Goal: Task Accomplishment & Management: Manage account settings

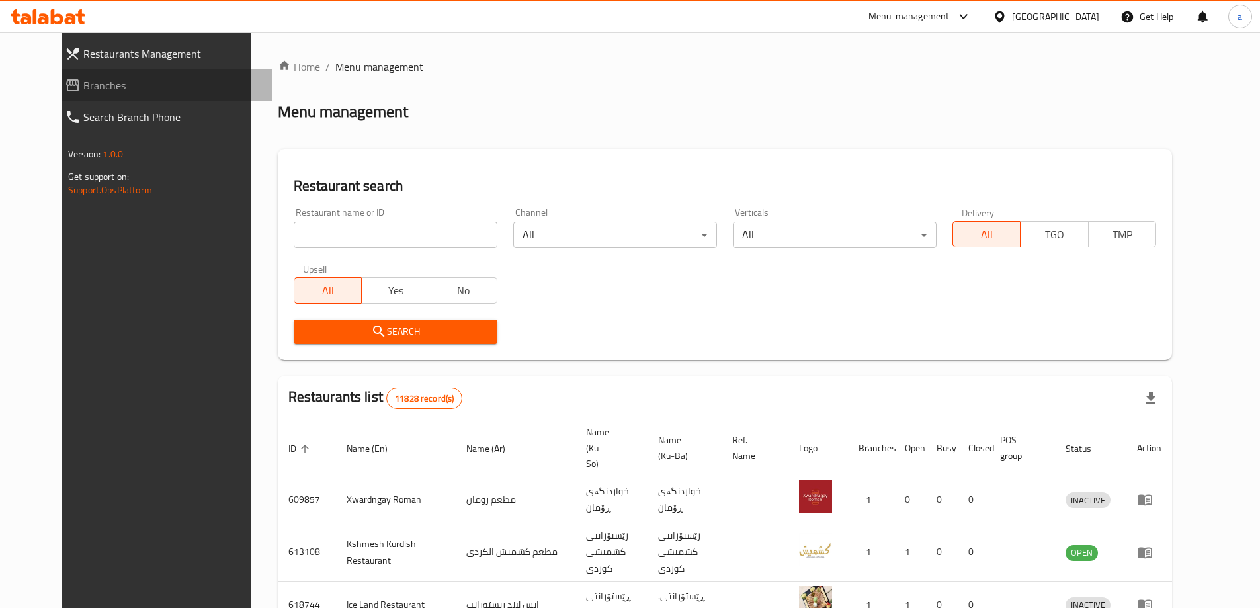
click at [85, 89] on span "Branches" at bounding box center [172, 85] width 178 height 16
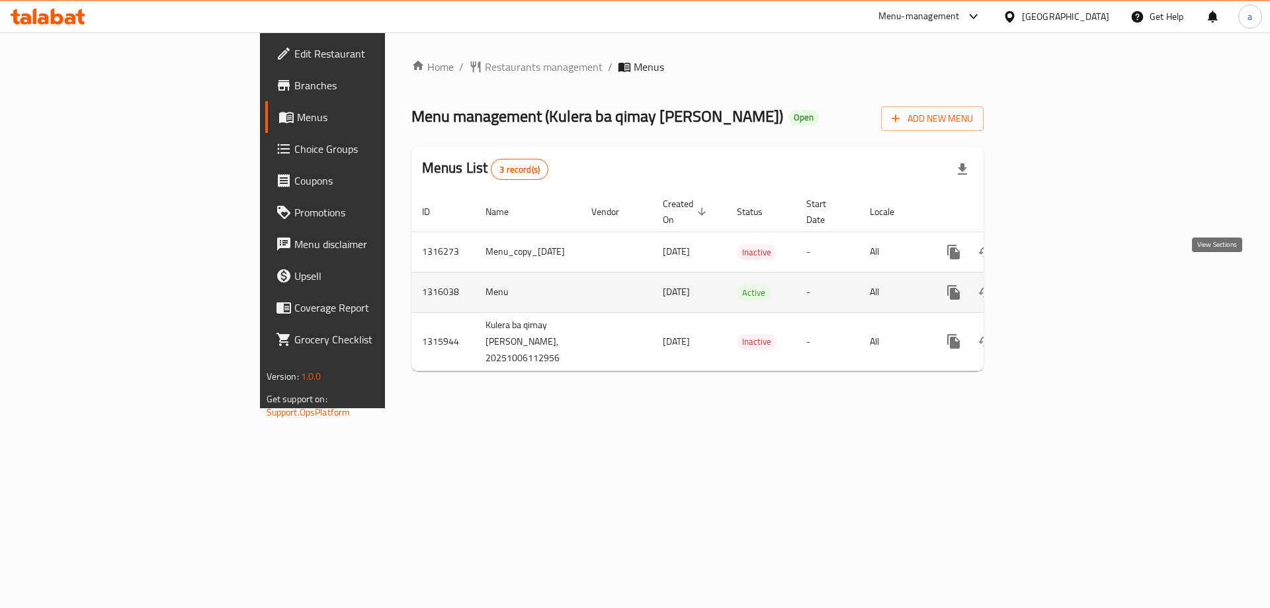
click at [1057, 284] on icon "enhanced table" at bounding box center [1049, 292] width 16 height 16
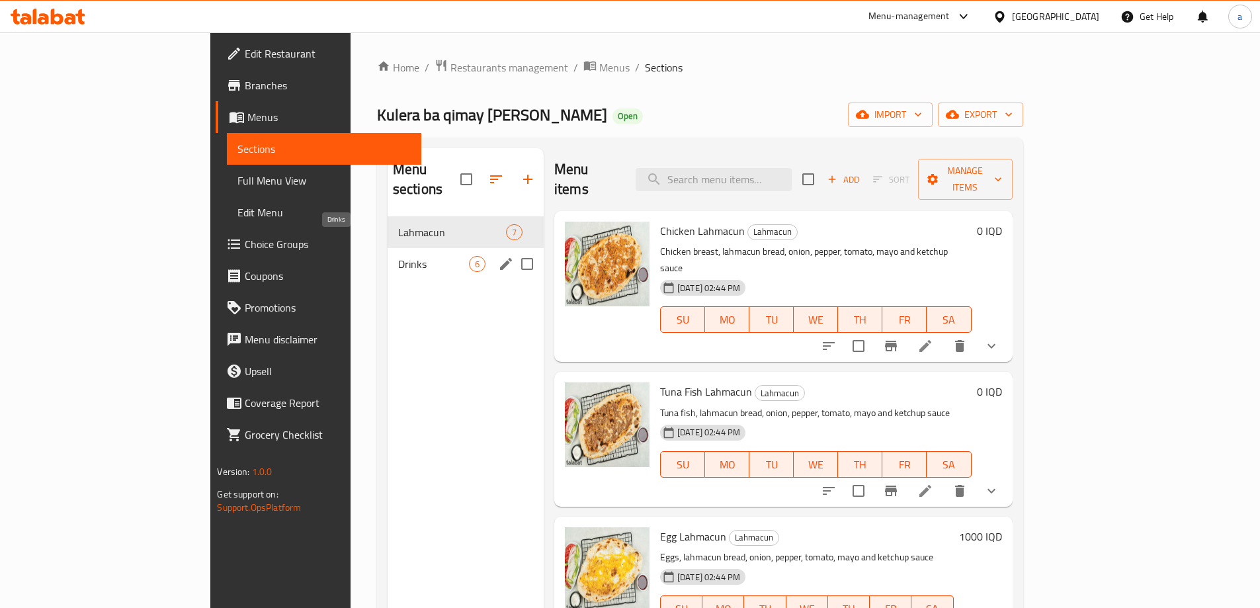
click at [398, 256] on span "Drinks" at bounding box center [433, 264] width 71 height 16
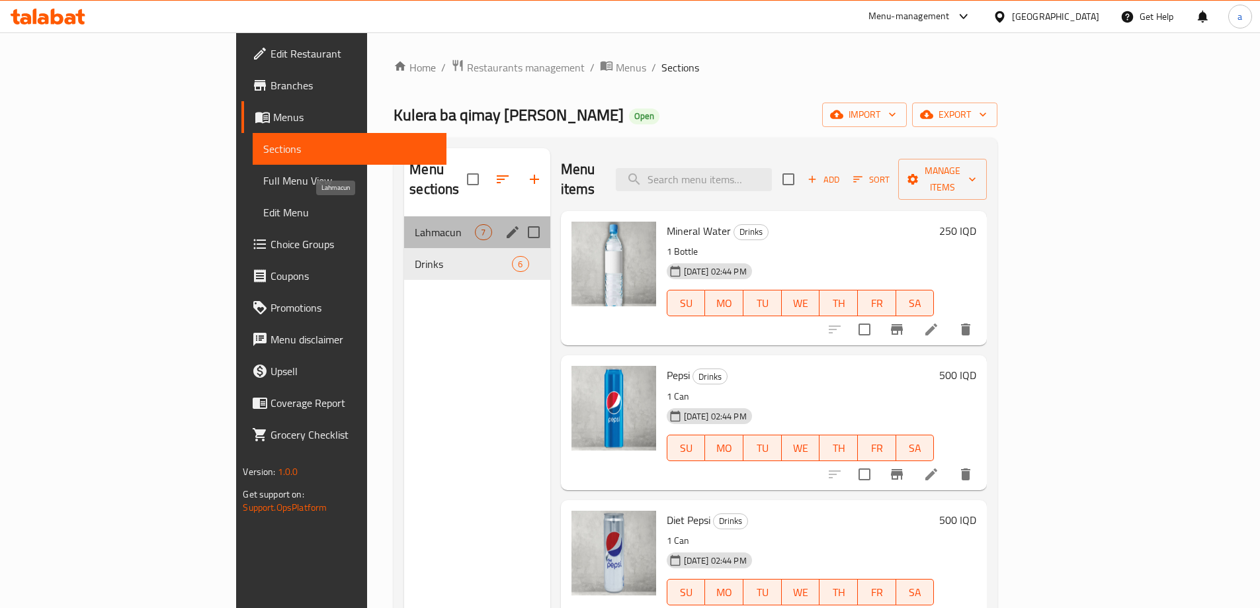
click at [415, 224] on span "Lahmacun" at bounding box center [445, 232] width 60 height 16
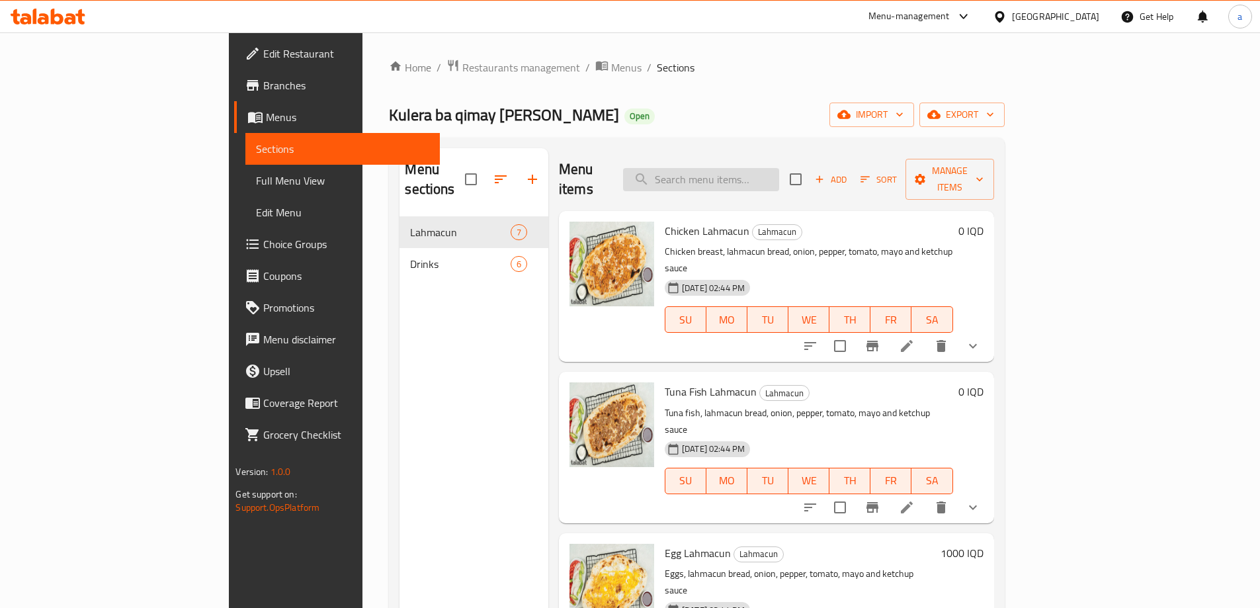
click at [775, 175] on input "search" at bounding box center [701, 179] width 156 height 23
paste input "Egg Lahmajun"
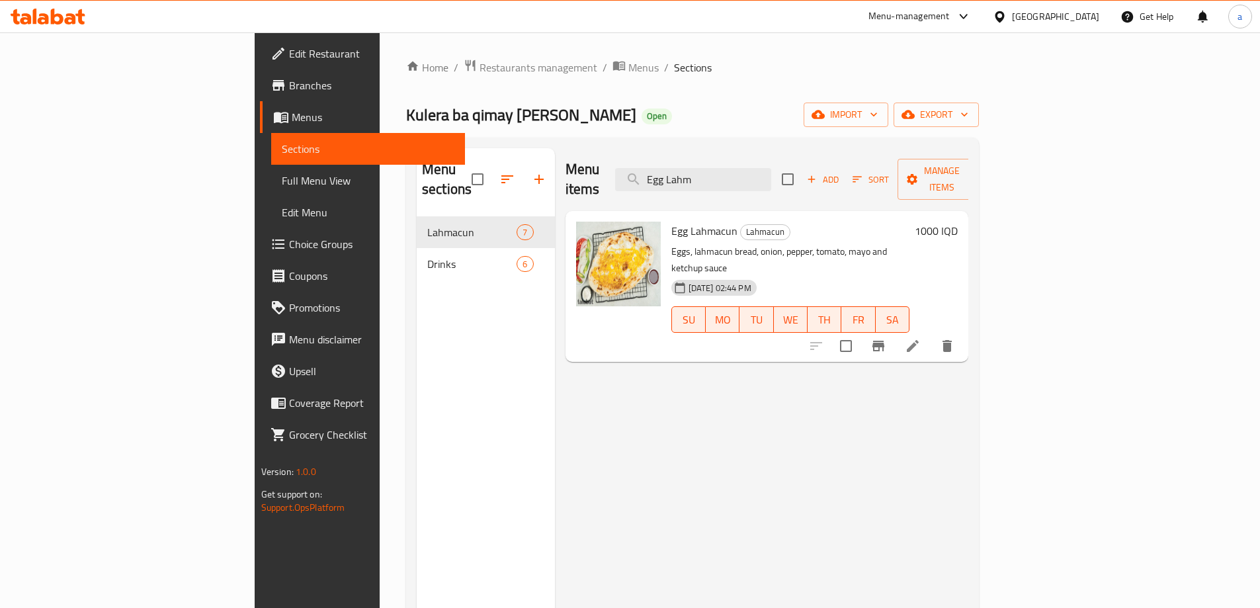
type input "Egg Lahm"
click at [931, 334] on li at bounding box center [912, 346] width 37 height 24
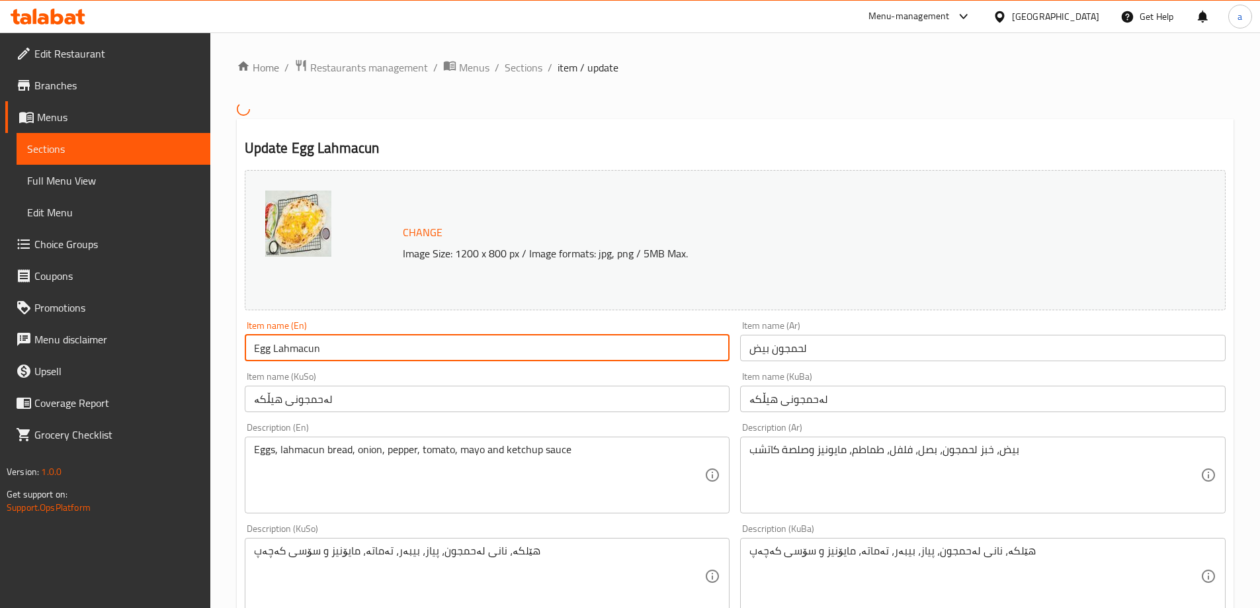
drag, startPoint x: 390, startPoint y: 340, endPoint x: 192, endPoint y: 333, distance: 197.9
click at [192, 333] on div "Edit Restaurant Branches Menus Sections Full Menu View Edit Menu Choice Groups …" at bounding box center [630, 564] width 1260 height 1065
paste input "j"
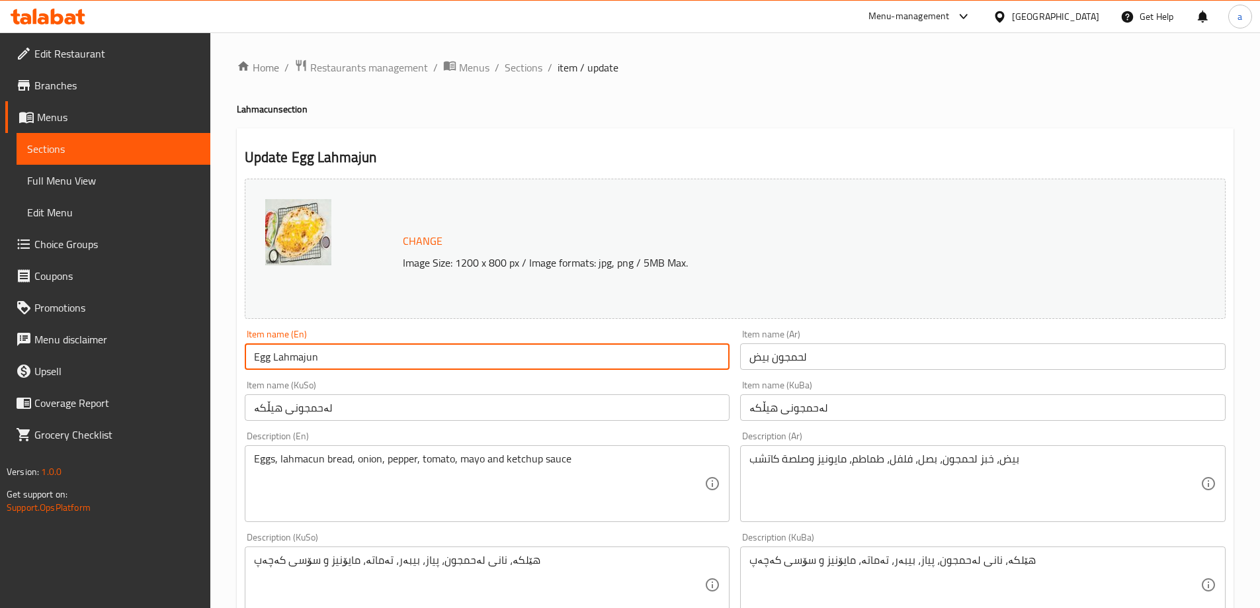
drag, startPoint x: 343, startPoint y: 350, endPoint x: 226, endPoint y: 355, distance: 117.1
click at [226, 355] on div "Home / Restaurants management / Menus / Sections / item / update Lahmacun secti…" at bounding box center [734, 568] width 1049 height 1073
paste input "- Double"
type input "Egg Lahmajun - Double"
click at [348, 411] on input "لەحمجونی هیڵکە" at bounding box center [487, 407] width 485 height 26
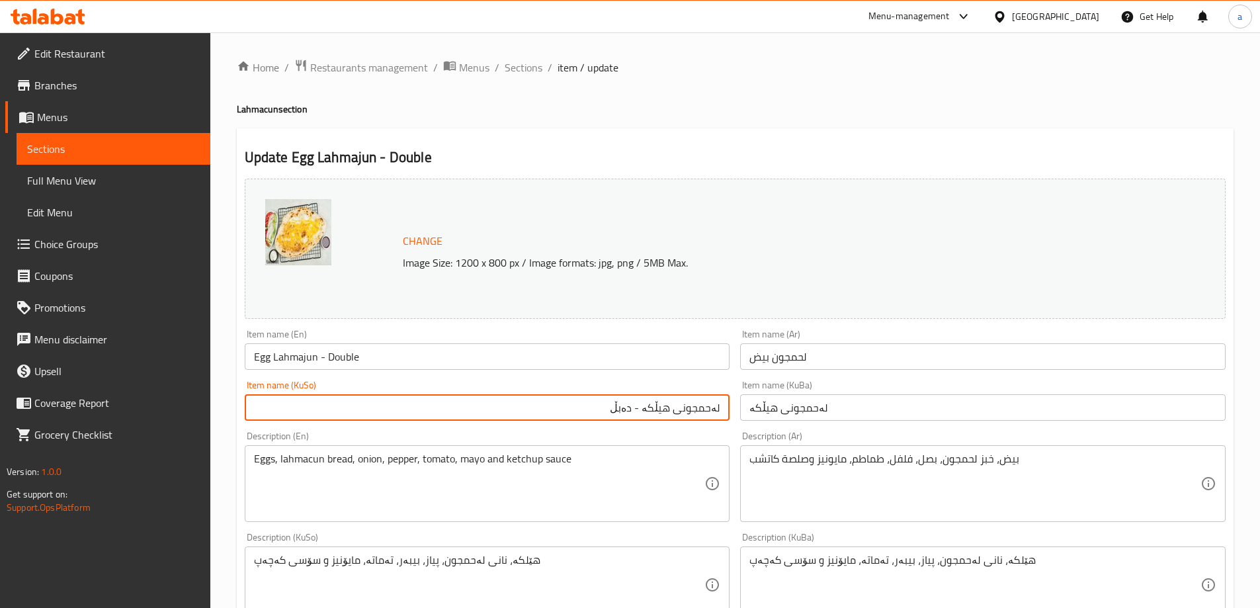
type input "لەحمجونی هیڵکە - دەبڵ"
click at [803, 405] on input "لەحمجونی هیڵکە" at bounding box center [982, 407] width 485 height 26
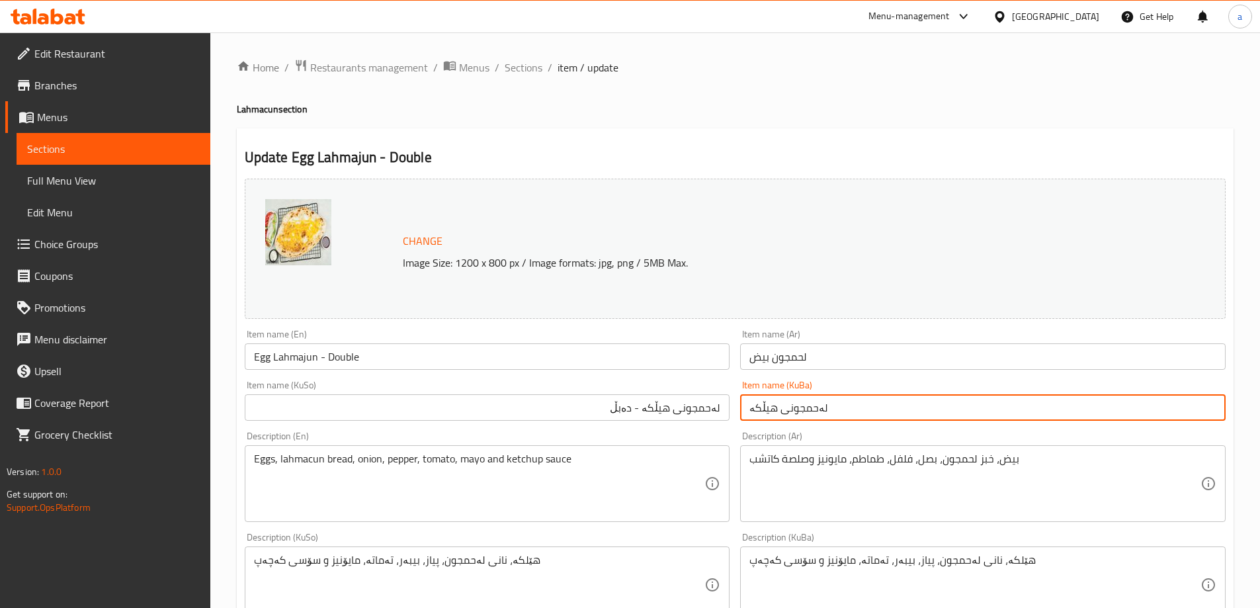
click at [803, 405] on input "لەحمجونی هیڵکە" at bounding box center [982, 407] width 485 height 26
click at [803, 407] on input "لەحمجونی هیڵکە" at bounding box center [982, 407] width 485 height 26
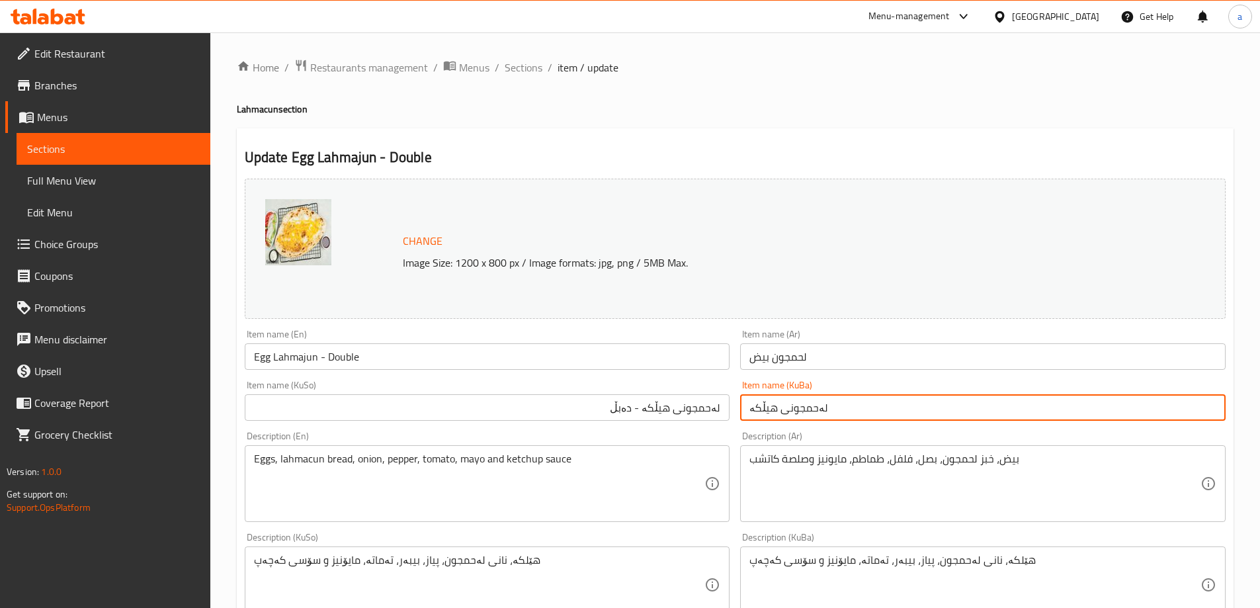
paste input "- دەبڵ"
type input "لەحمجونی هیڵکە - دەبڵ"
click at [816, 358] on input "لحمجون بيض" at bounding box center [982, 356] width 485 height 26
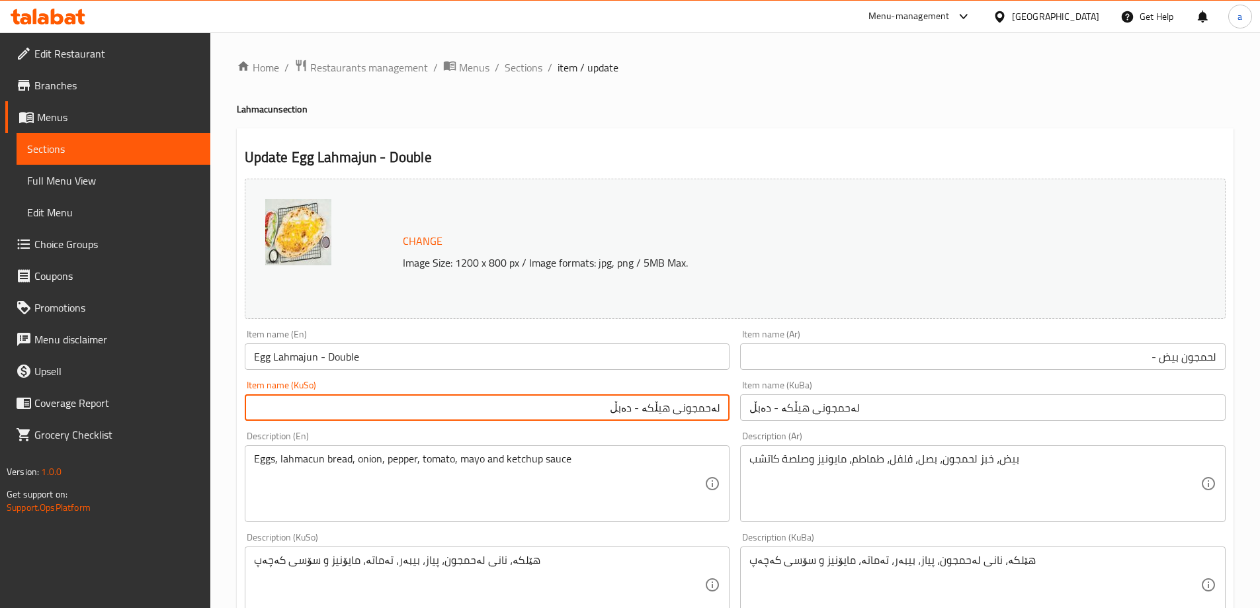
click at [627, 414] on input "لەحمجونی هیڵکە - دەبڵ" at bounding box center [487, 407] width 485 height 26
click at [854, 356] on input "لحمجون بيض -" at bounding box center [982, 356] width 485 height 26
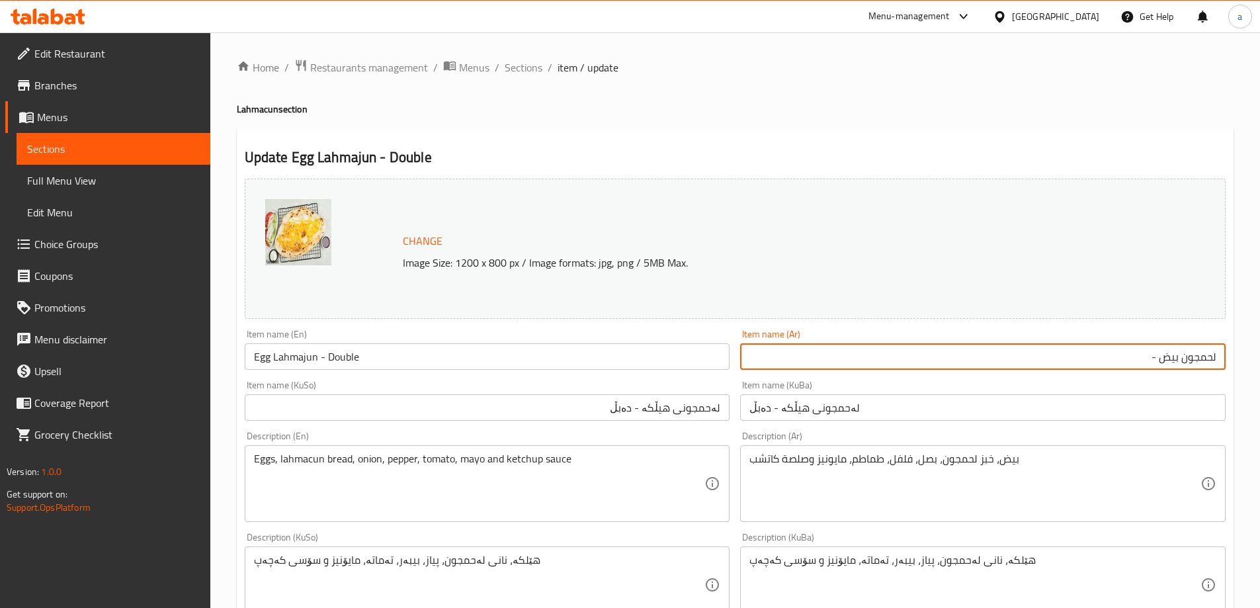
paste input "دوبل"
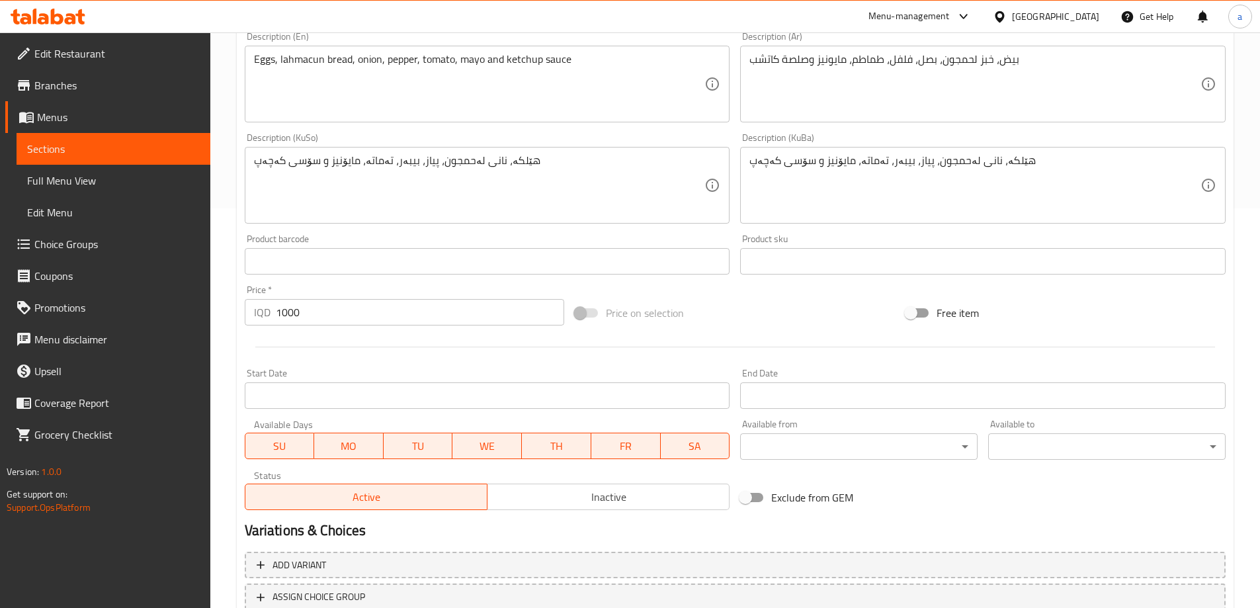
scroll to position [498, 0]
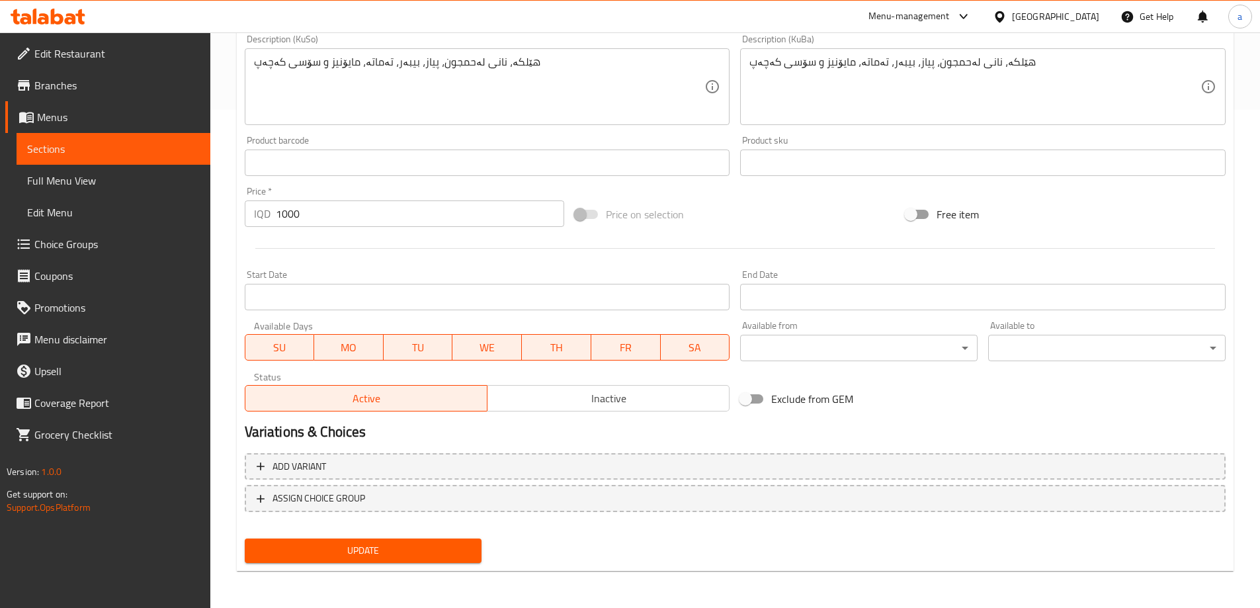
type input "لحمجون بيض - دوبل"
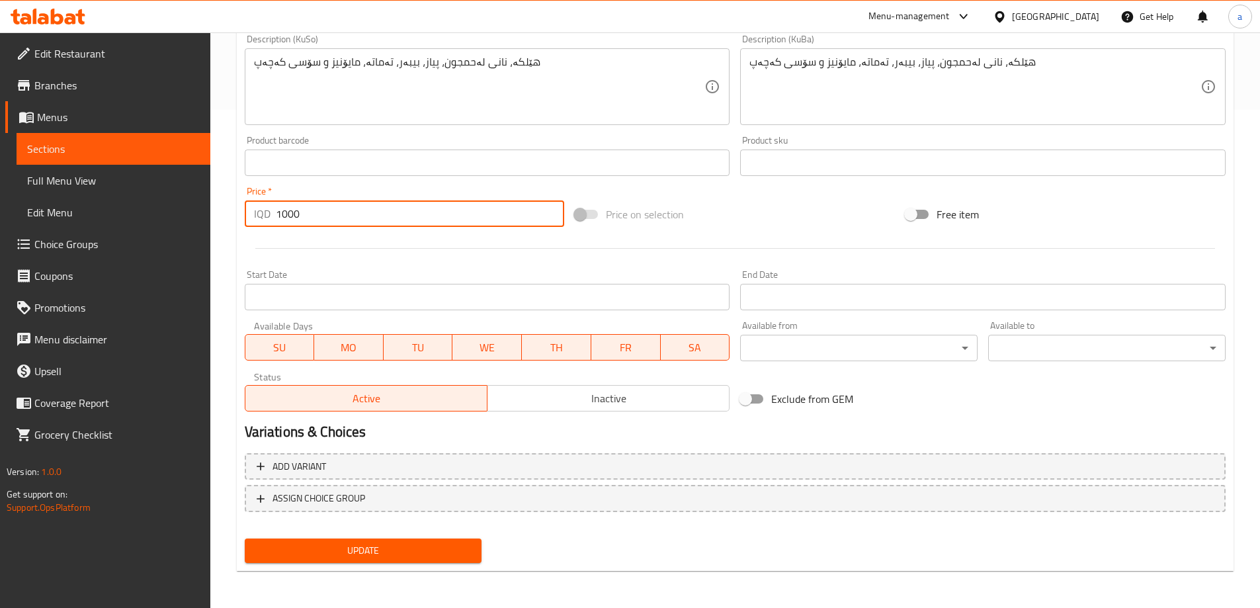
drag, startPoint x: 343, startPoint y: 211, endPoint x: 268, endPoint y: 220, distance: 74.6
click at [268, 220] on div "IQD 1000 Price *" at bounding box center [405, 213] width 320 height 26
paste input "5"
type input "1500"
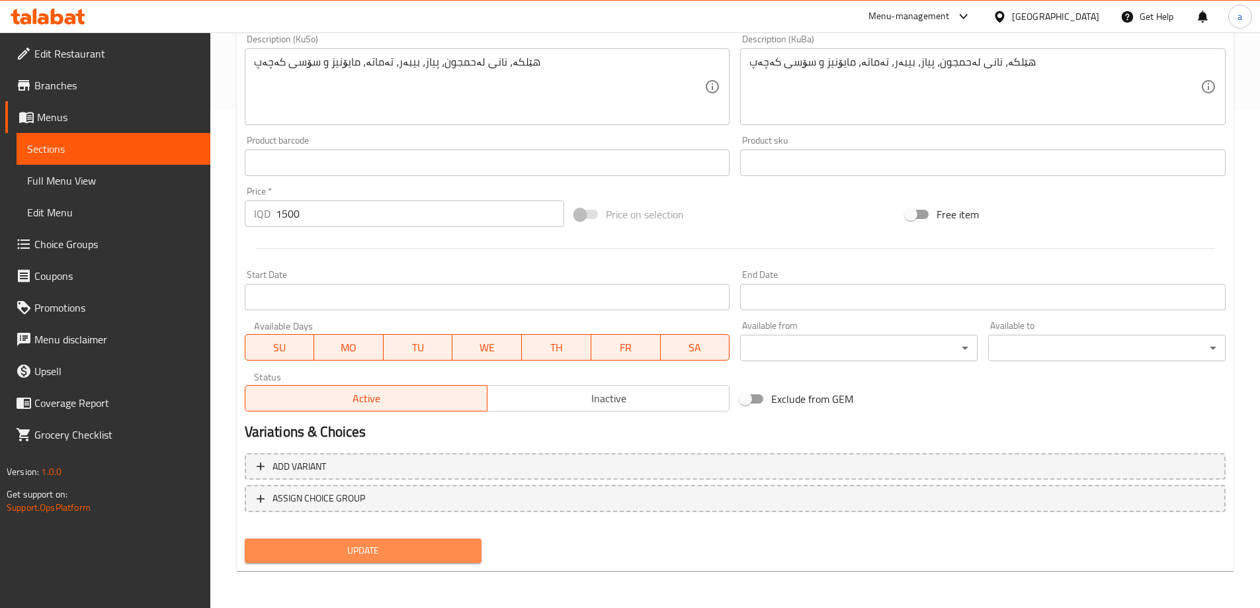
click at [348, 562] on button "Update" at bounding box center [363, 550] width 237 height 24
click at [353, 555] on div at bounding box center [630, 304] width 1260 height 608
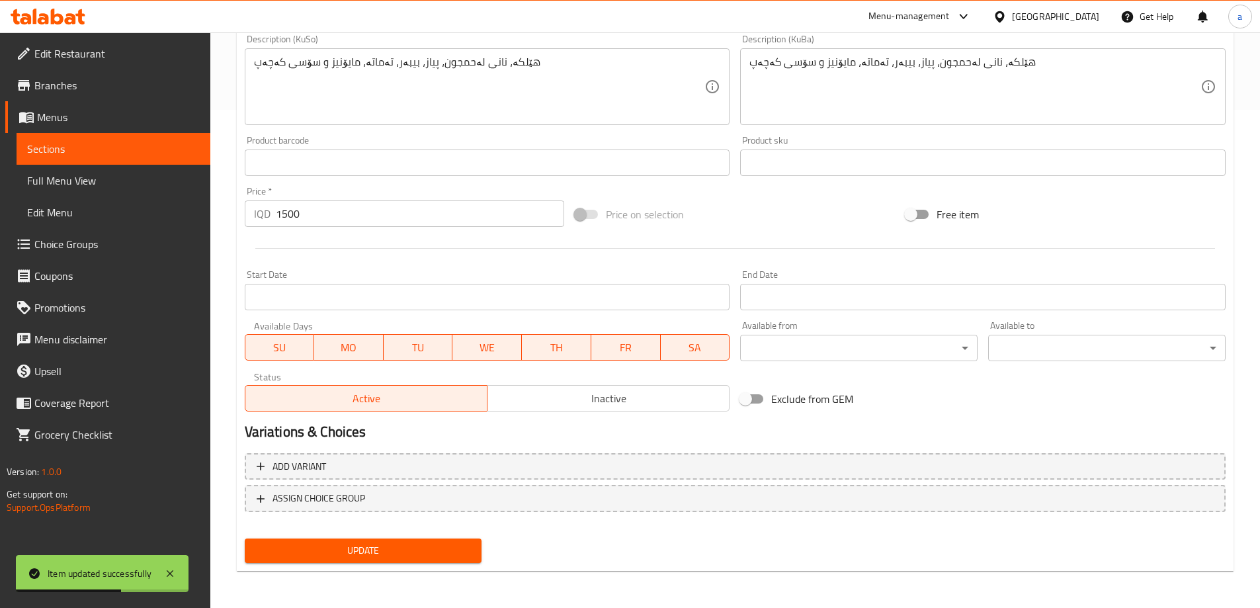
click at [145, 146] on span "Sections" at bounding box center [113, 149] width 173 height 16
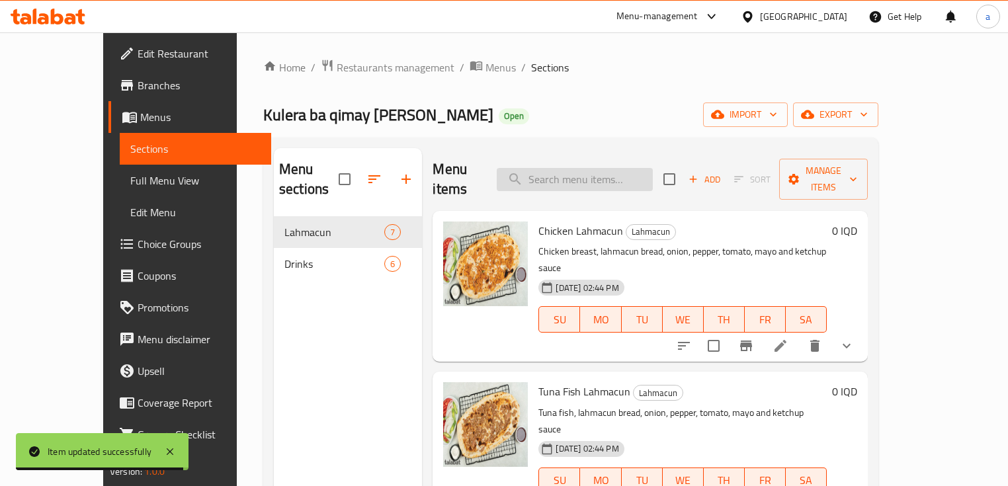
click at [589, 177] on input "search" at bounding box center [575, 179] width 156 height 23
paste input "Cheese Chicken Lahmajun - Double"
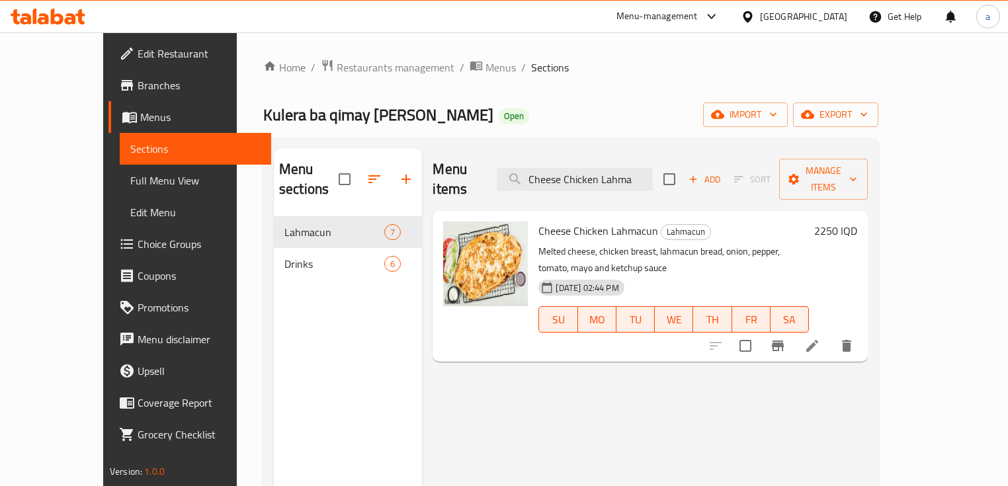
type input "Cheese Chicken Lahma"
click at [831, 334] on li at bounding box center [812, 346] width 37 height 24
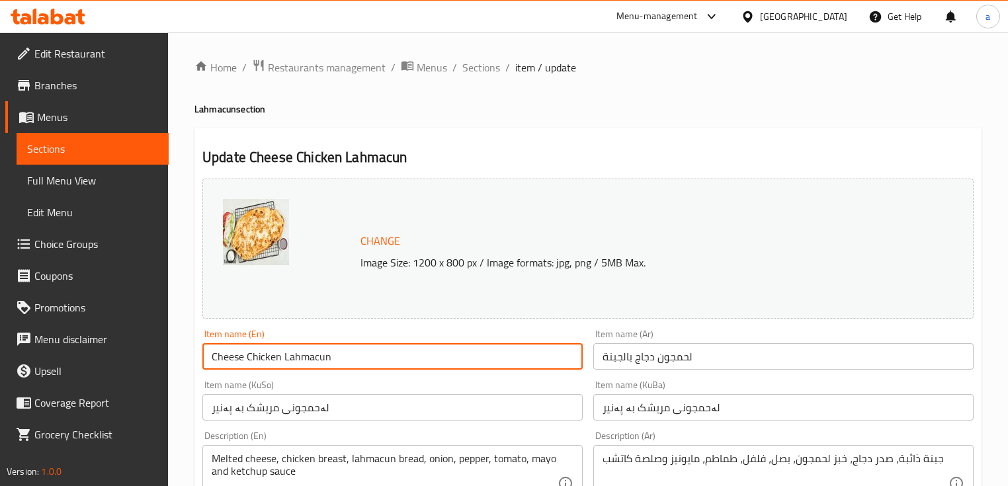
drag, startPoint x: 327, startPoint y: 363, endPoint x: 198, endPoint y: 356, distance: 128.5
click at [198, 356] on div "Item name (En) Cheese Chicken Lahmacun Item name (En)" at bounding box center [392, 349] width 391 height 51
paste input "jun - Double"
type input "Cheese Chicken Lahmajun - Double"
click at [346, 413] on input "لەحمجونی مریشک بە پەنیر" at bounding box center [392, 407] width 380 height 26
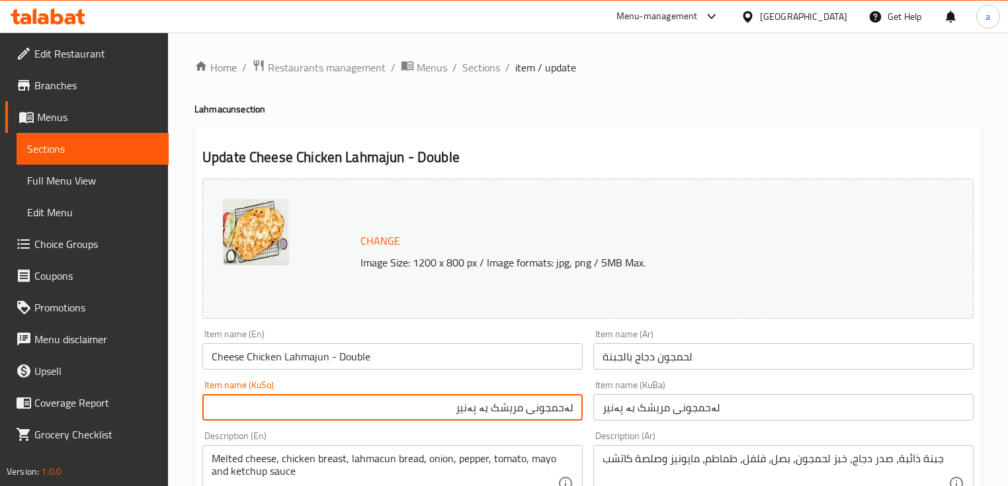
paste input "- دەبڵ"
type input "لەحمجونی مریشک بە پەنیر - دەبڵ"
click at [610, 359] on input "لحمجون دجاج بالجبنة" at bounding box center [783, 356] width 380 height 26
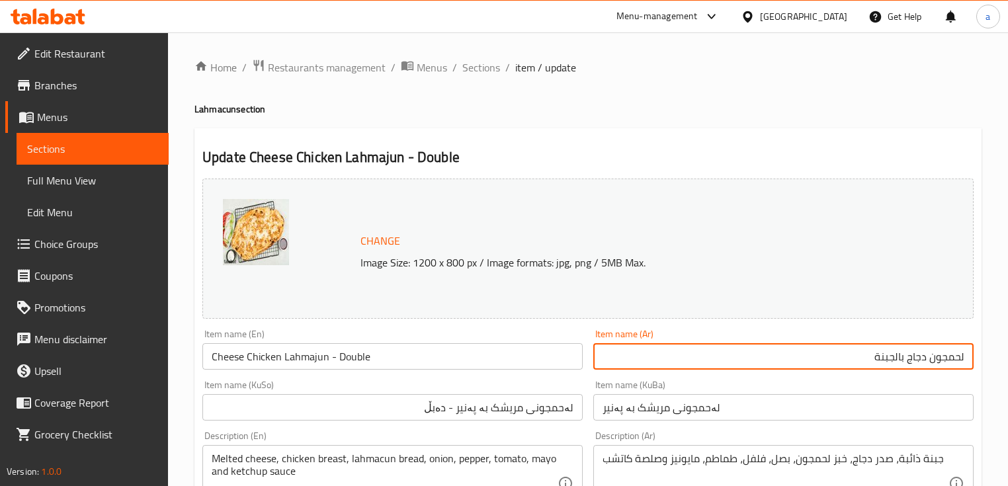
click at [869, 352] on input "لحمجون دجاج بالجبنة" at bounding box center [783, 356] width 380 height 26
paste input "- دوبل"
type input "لحمجون دجاج بالجبنة - دوبل"
click at [555, 418] on input "لەحمجونی مریشک بە پەنیر - دەبڵ" at bounding box center [392, 407] width 380 height 26
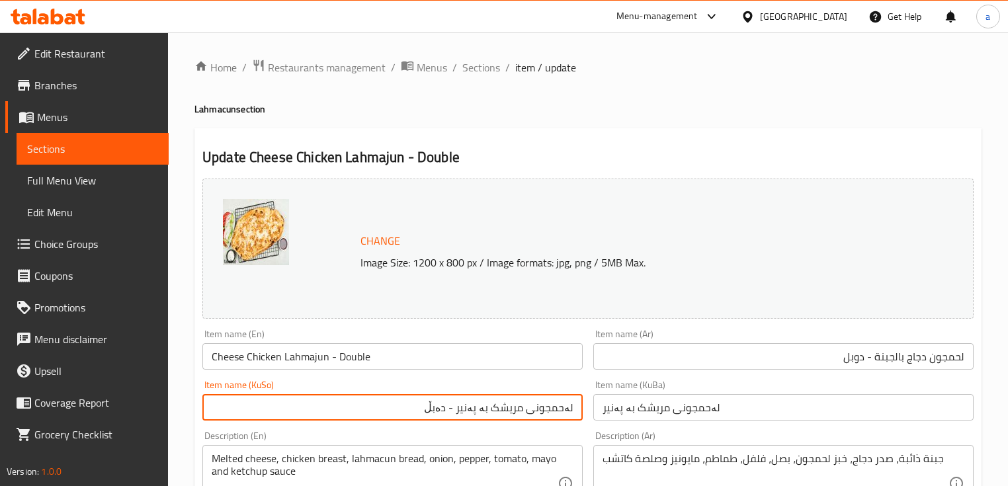
click at [640, 399] on input "لەحمجونی مریشک بە پەنیر" at bounding box center [783, 407] width 380 height 26
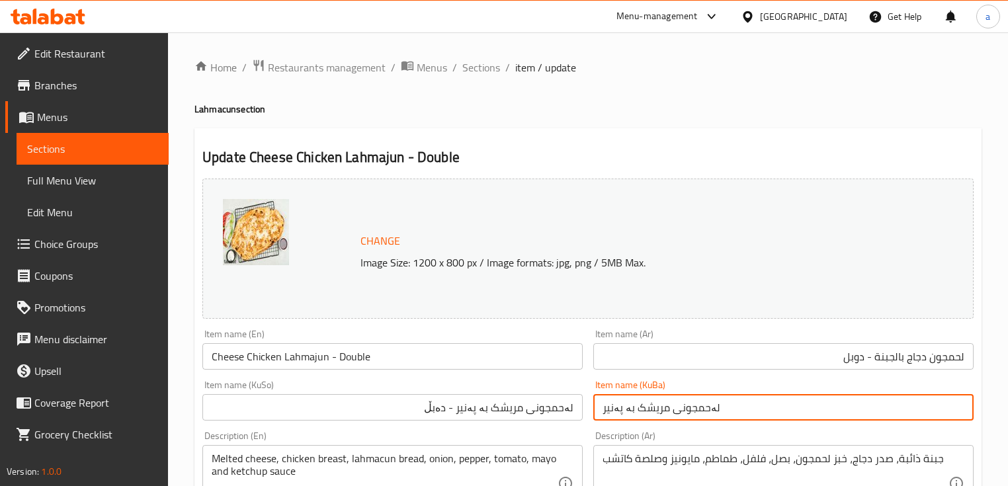
click at [639, 399] on input "لەحمجونی مریشک بە پەنیر" at bounding box center [783, 407] width 380 height 26
click at [635, 406] on input "لەحمجونی مریشک بە پەنیر" at bounding box center [783, 407] width 380 height 26
drag, startPoint x: 635, startPoint y: 406, endPoint x: 638, endPoint y: 384, distance: 22.1
click at [635, 396] on input "لەحمجونی مریشک بە پەنیر" at bounding box center [783, 407] width 380 height 26
click at [637, 403] on input "لەحمجونی مریشک بە پەنیر" at bounding box center [783, 407] width 380 height 26
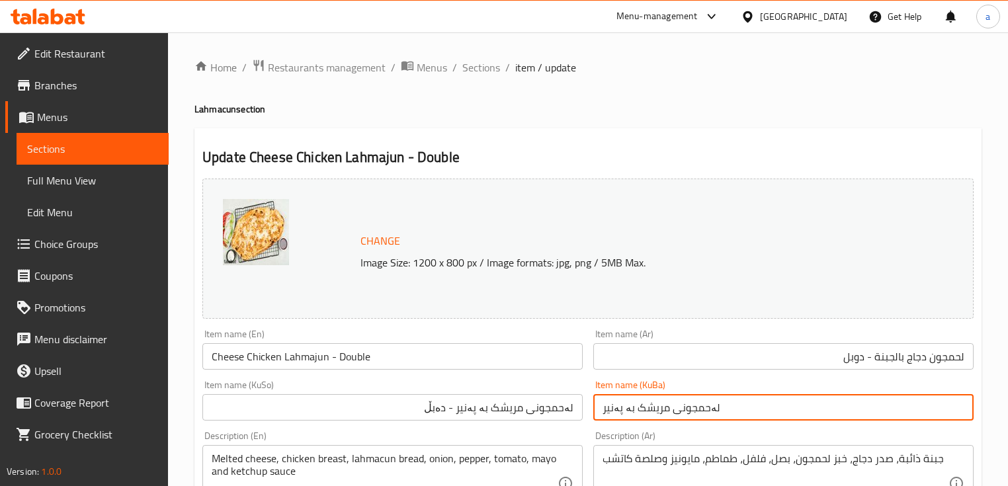
click at [637, 403] on input "لەحمجونی مریشک بە پەنیر" at bounding box center [783, 407] width 380 height 26
paste input "- دەبڵ"
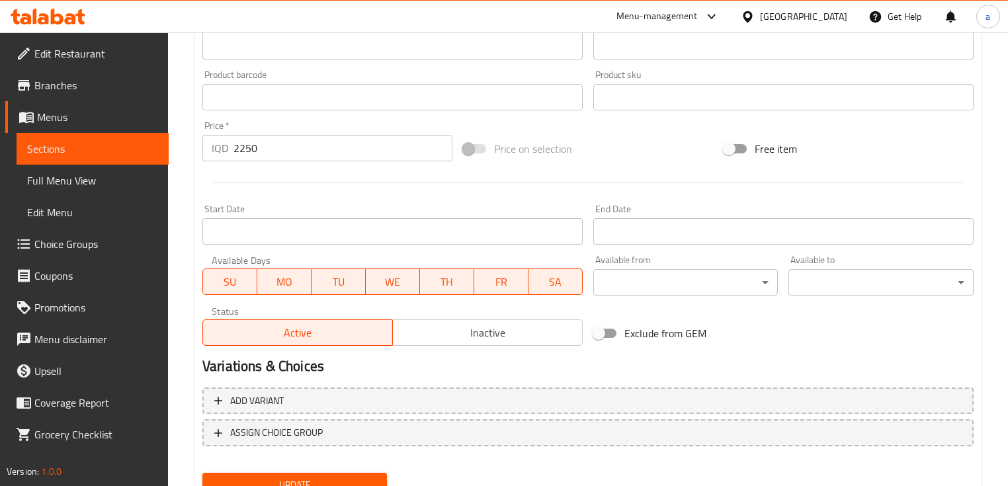
scroll to position [619, 0]
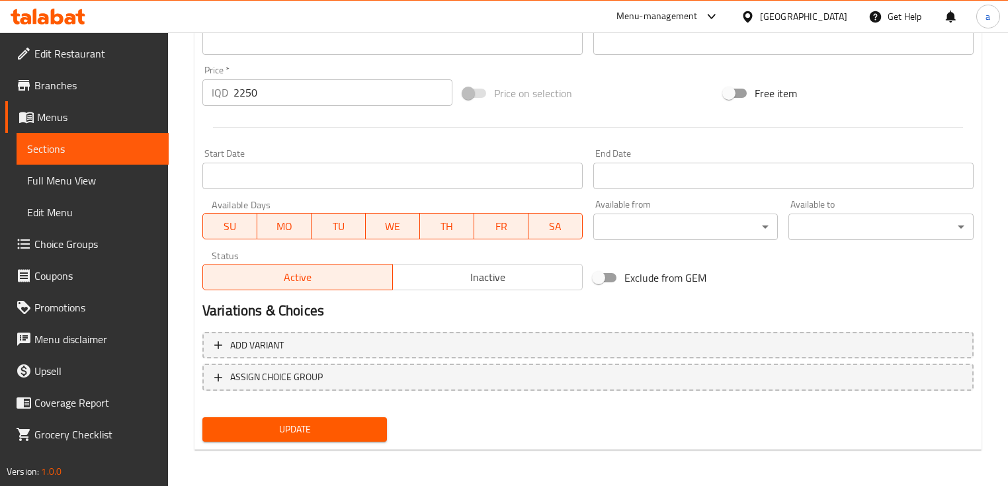
type input "لەحمجونی مریشک بە پەنیر - دەبڵ"
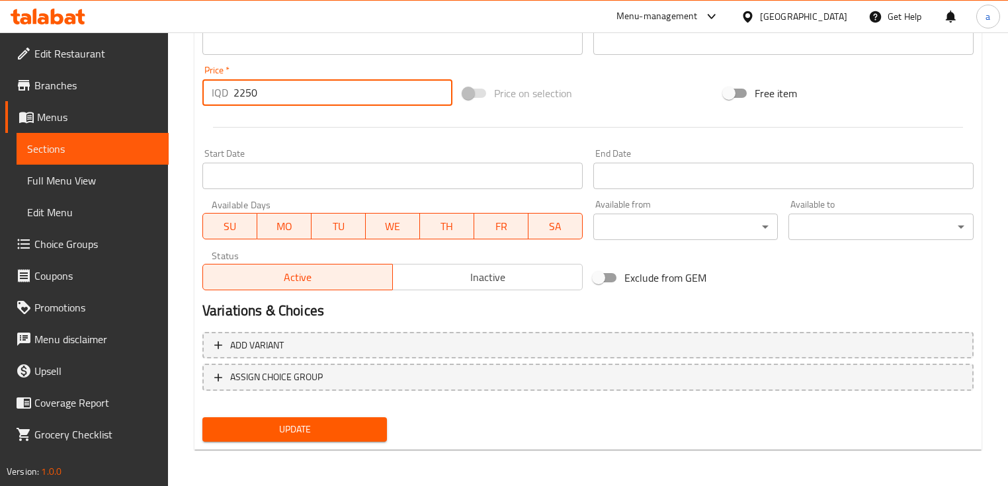
drag, startPoint x: 257, startPoint y: 91, endPoint x: 175, endPoint y: 87, distance: 82.1
paste input "300"
type input "3000"
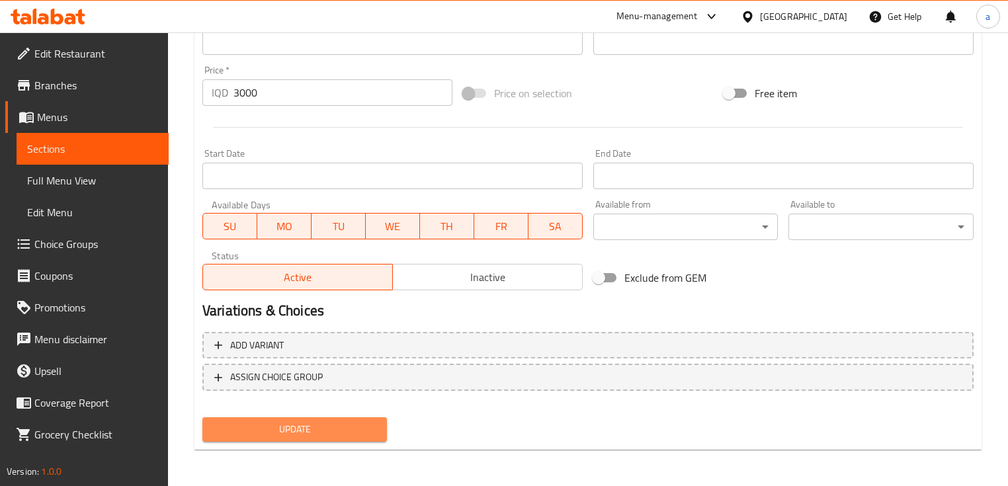
click at [314, 427] on span "Update" at bounding box center [294, 429] width 163 height 17
drag, startPoint x: 282, startPoint y: 430, endPoint x: 266, endPoint y: 402, distance: 32.3
click at [279, 429] on span "Update" at bounding box center [294, 429] width 163 height 17
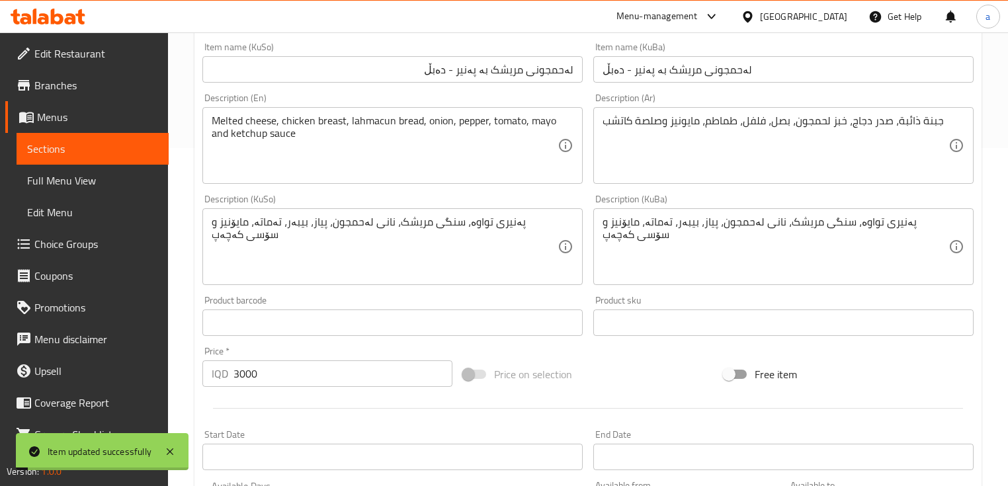
scroll to position [90, 0]
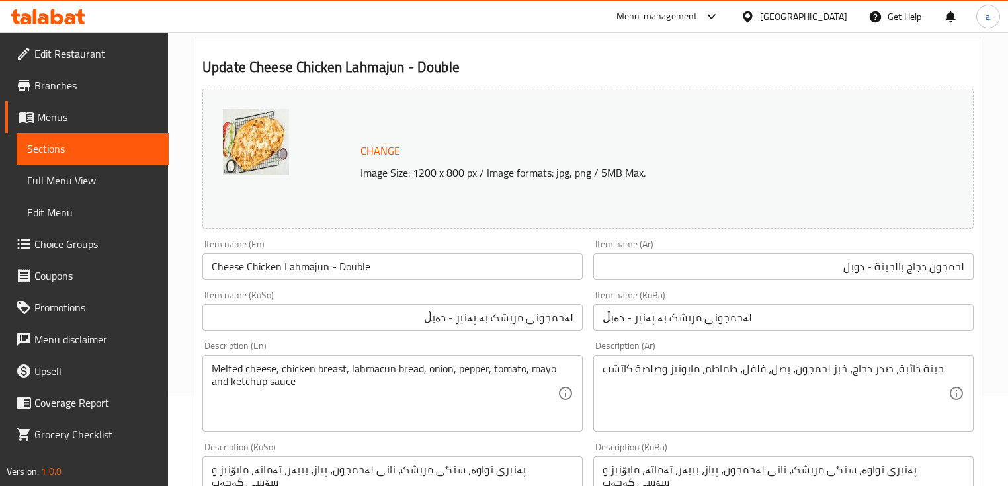
click at [111, 134] on link "Sections" at bounding box center [93, 149] width 152 height 32
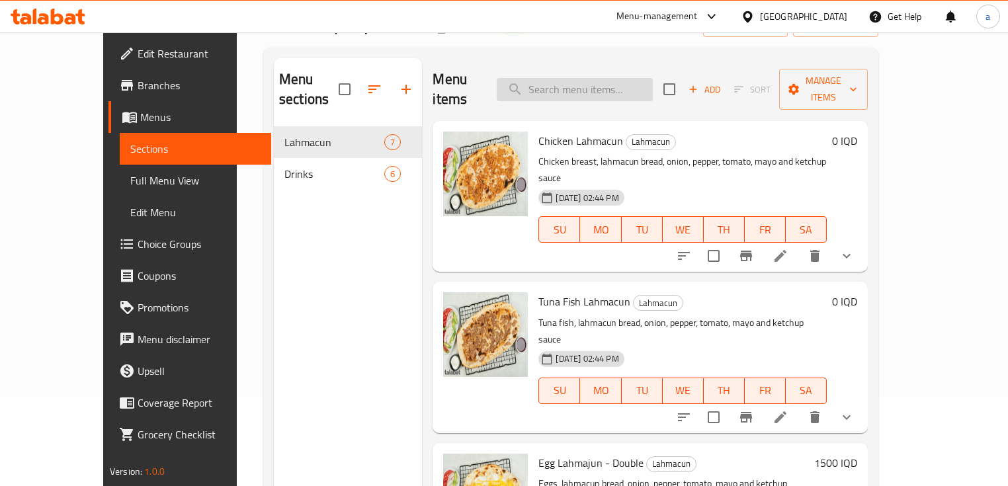
click at [605, 83] on input "search" at bounding box center [575, 89] width 156 height 23
paste input "Cheese Lahmajun - DOuble"
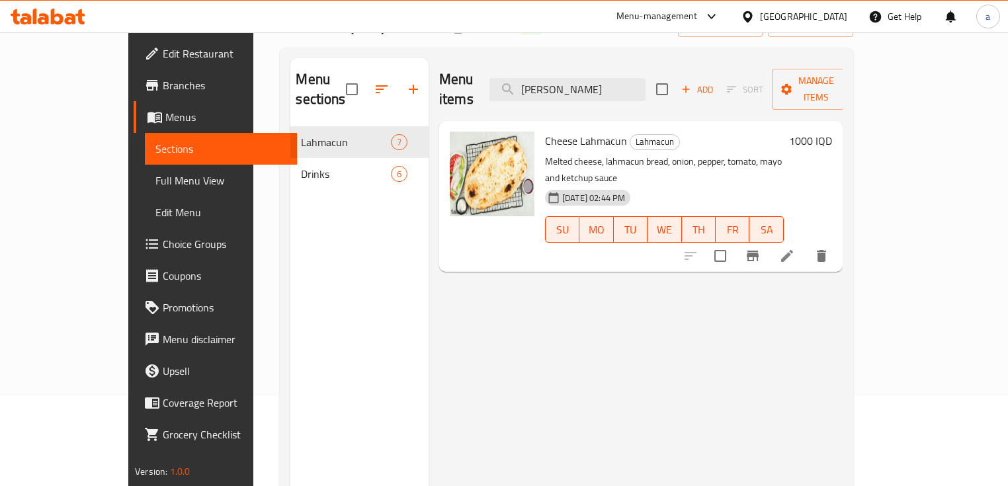
type input "Cheese Lahma"
click at [795, 248] on icon at bounding box center [787, 256] width 16 height 16
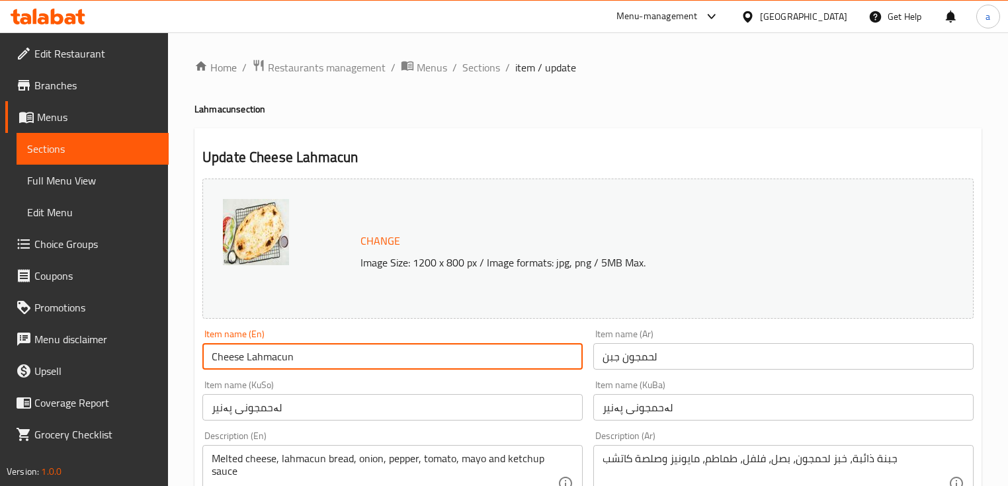
drag, startPoint x: 306, startPoint y: 359, endPoint x: 32, endPoint y: 352, distance: 273.9
drag, startPoint x: 263, startPoint y: 359, endPoint x: 154, endPoint y: 363, distance: 109.2
drag, startPoint x: 272, startPoint y: 360, endPoint x: 174, endPoint y: 357, distance: 98.6
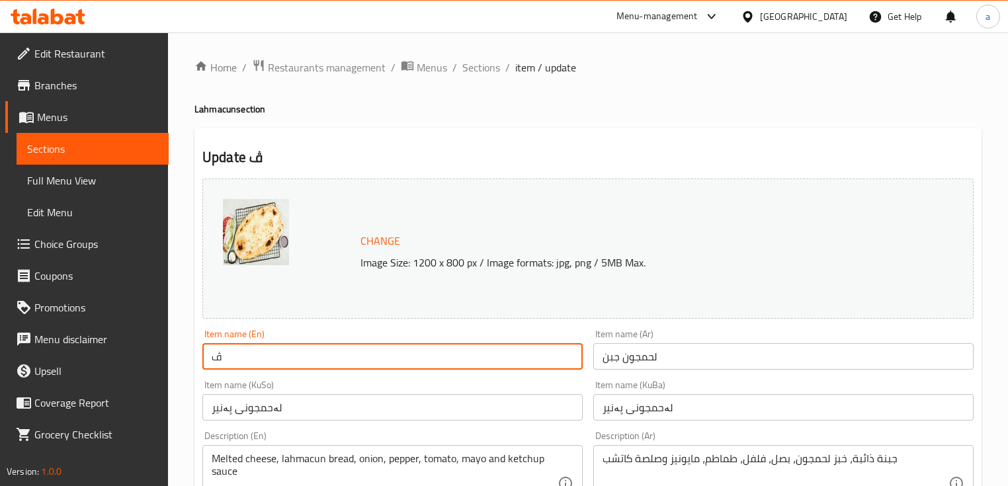
paste input "Cheese Lahmajun - DOuble"
click at [313, 354] on input "Cheese Lahmajun - DOuble" at bounding box center [392, 356] width 380 height 26
type input "Cheese Lahmajun - Double"
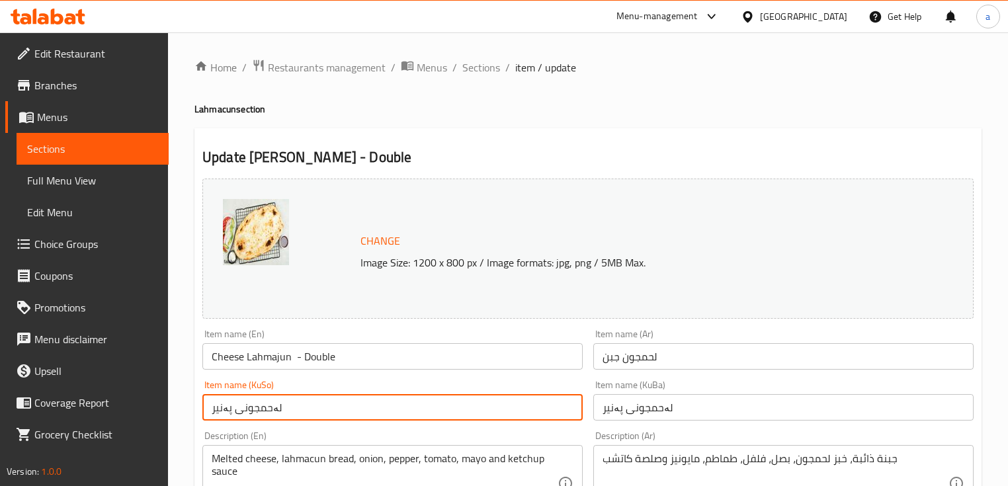
click at [300, 408] on input "لەحمجونی پەنیر" at bounding box center [392, 407] width 380 height 26
paste input "- دەبڵ"
type input "لەحمجونی پەنیر - دەبڵ"
click at [691, 406] on input "لەحمجونی پەنیر" at bounding box center [783, 407] width 380 height 26
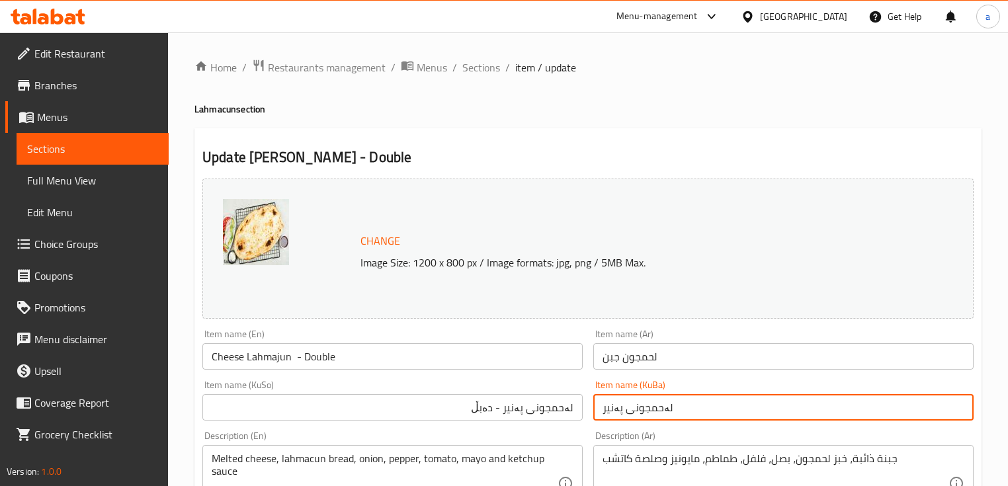
paste input "- دەبڵ"
type input "لەحمجونی پەنیر - دەبڵ"
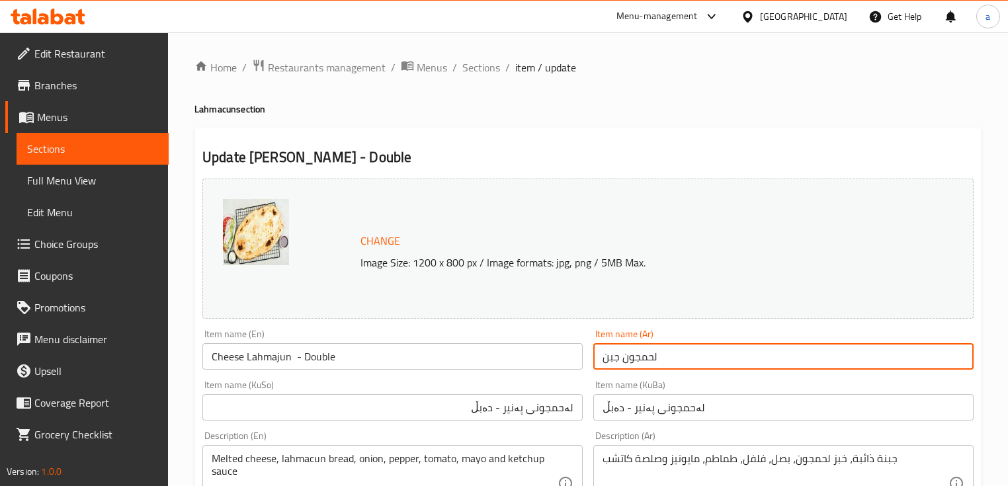
click at [680, 360] on input "لحمجون جبن" at bounding box center [783, 356] width 380 height 26
paste input "- دوبل"
type input "لحمجون جبن - دوبل"
click at [764, 403] on input "لەحمجونی پەنیر - دەبڵ" at bounding box center [783, 407] width 380 height 26
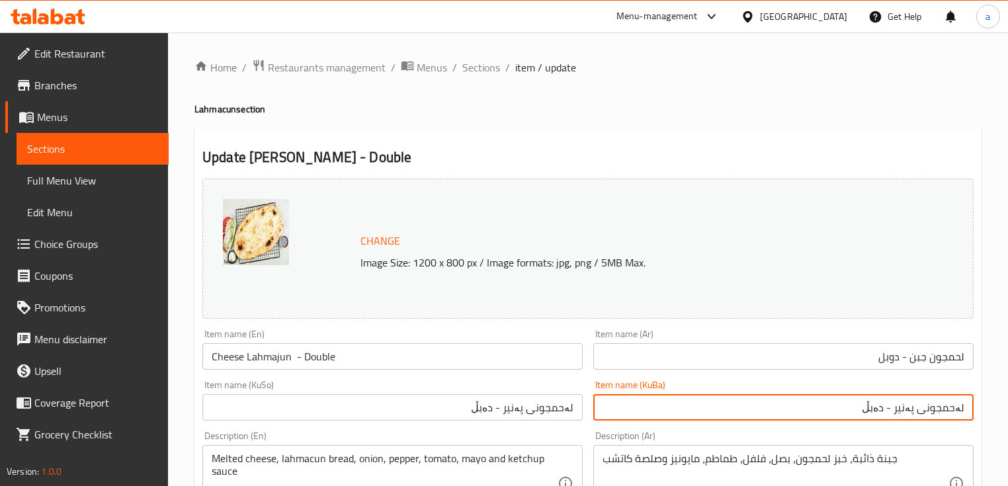
scroll to position [352, 0]
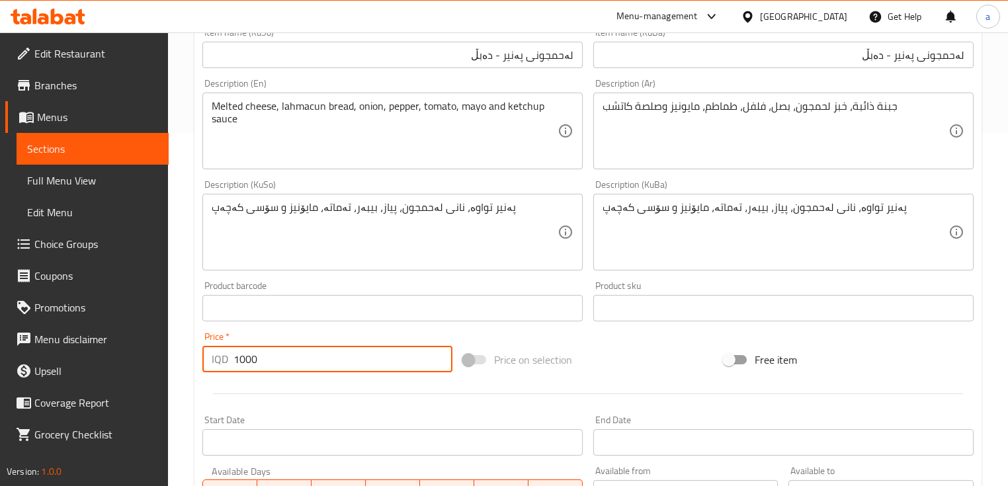
click at [239, 362] on input "1000" at bounding box center [342, 359] width 219 height 26
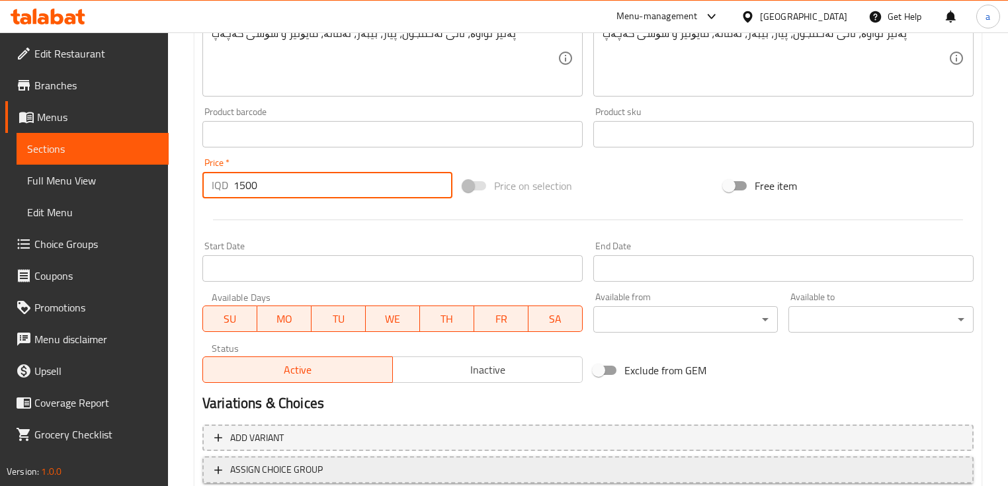
scroll to position [619, 0]
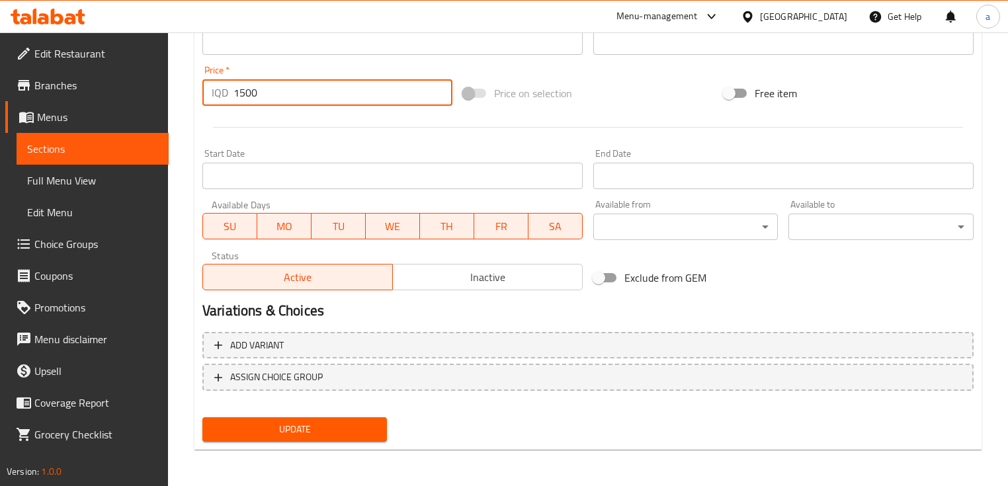
type input "1500"
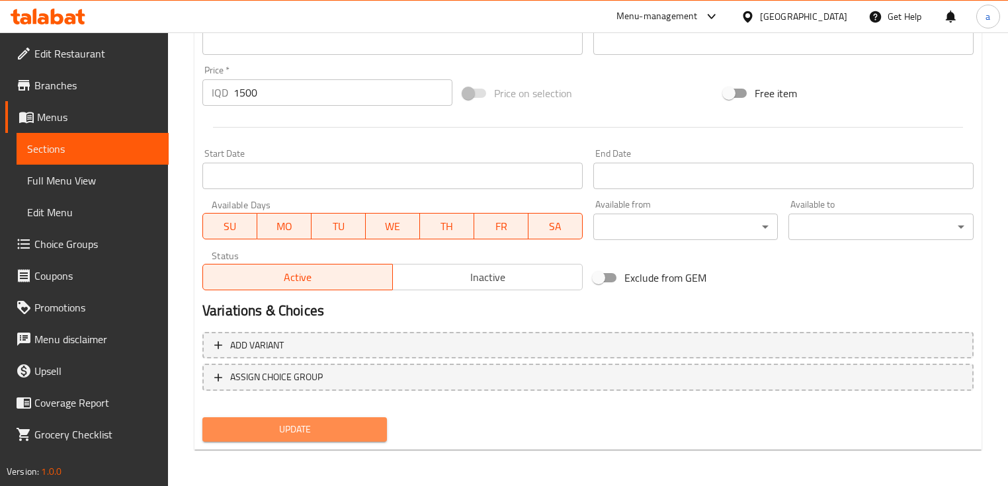
click at [261, 417] on button "Update" at bounding box center [294, 429] width 184 height 24
click at [262, 417] on div at bounding box center [504, 243] width 1008 height 486
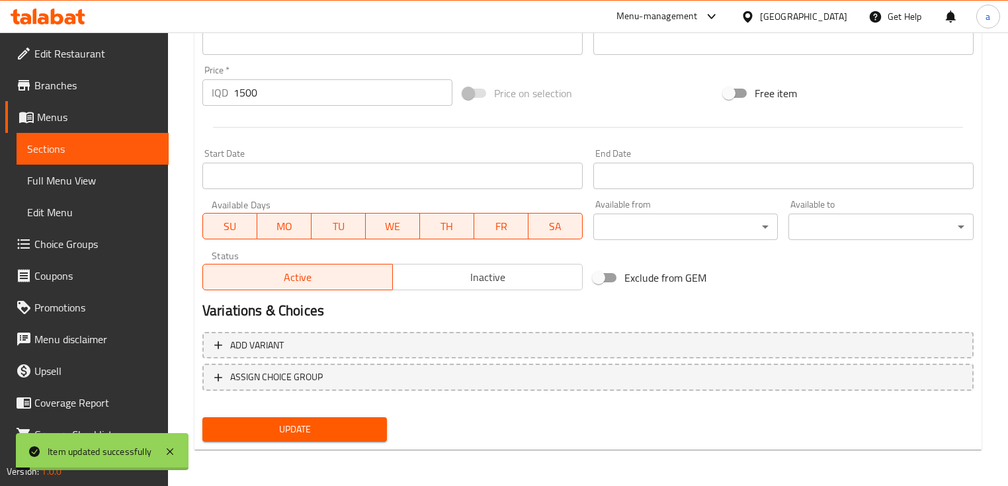
click at [114, 178] on span "Full Menu View" at bounding box center [92, 181] width 131 height 16
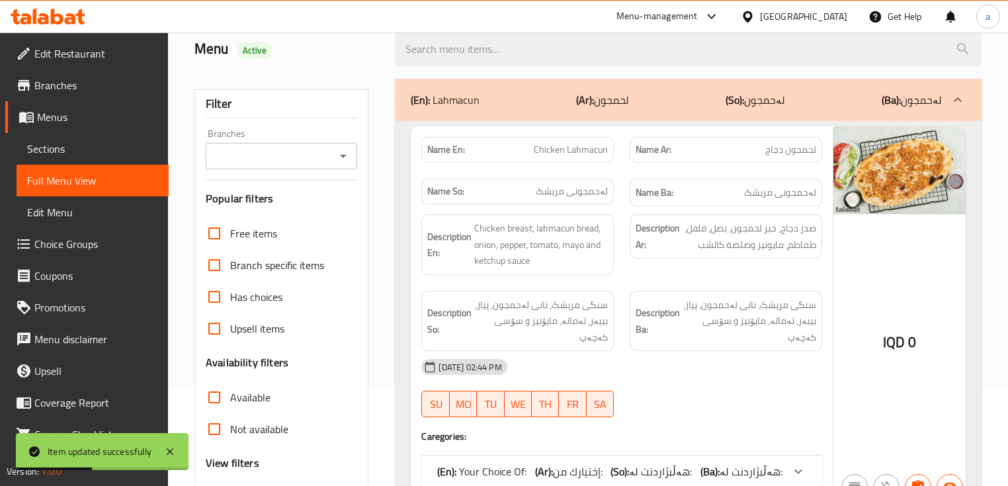
scroll to position [90, 0]
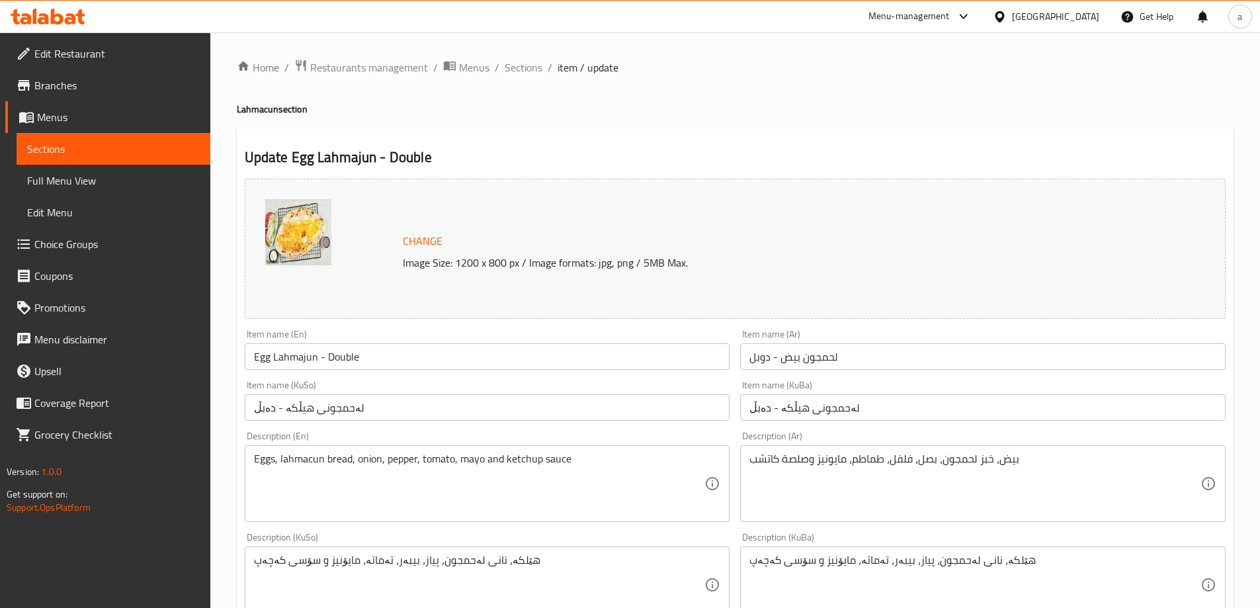
click at [156, 178] on span "Full Menu View" at bounding box center [113, 181] width 173 height 16
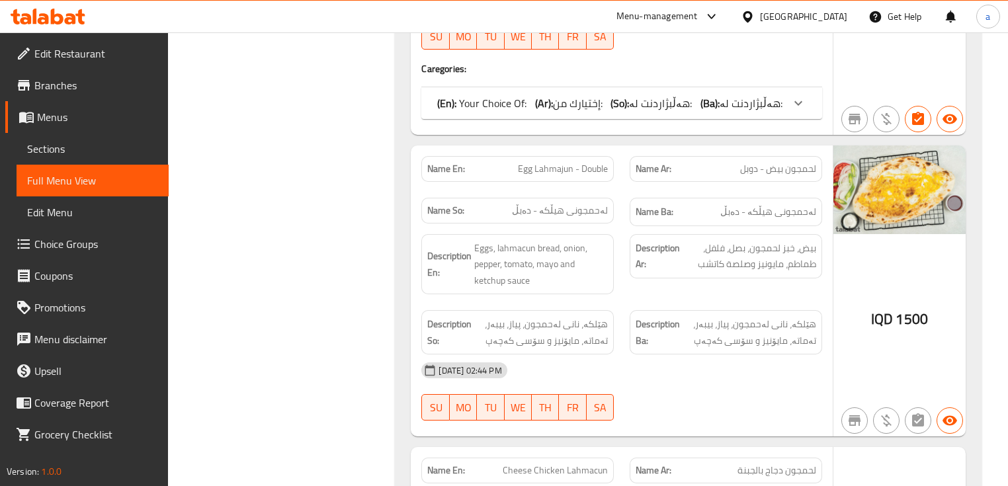
scroll to position [881, 0]
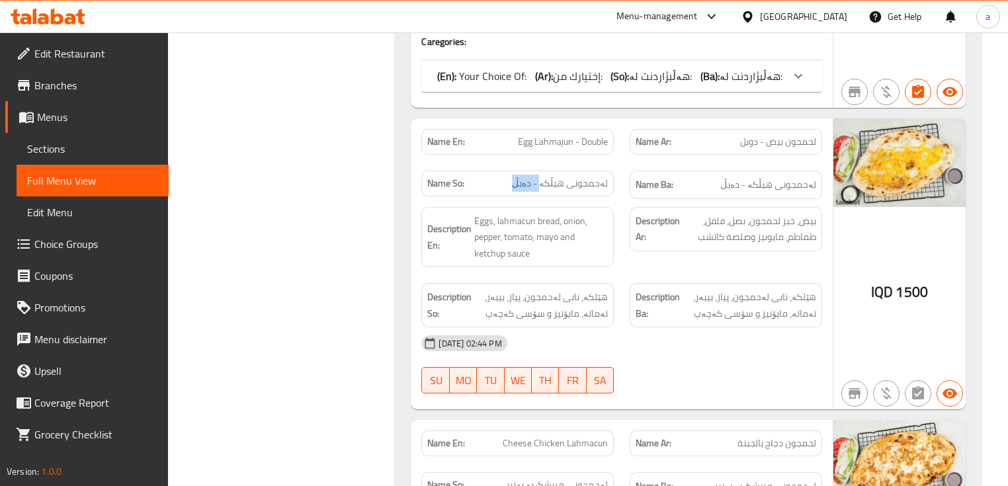
drag, startPoint x: 544, startPoint y: 149, endPoint x: 519, endPoint y: 151, distance: 25.2
click at [519, 177] on p "Name So: لەحمجونی هیڵکە - دەبڵ" at bounding box center [517, 184] width 181 height 14
copy span "- دەبڵ"
drag, startPoint x: 767, startPoint y: 108, endPoint x: 709, endPoint y: 106, distance: 58.3
click at [709, 135] on p "Name Ar: لحمجون بيض - دوبل" at bounding box center [725, 142] width 181 height 14
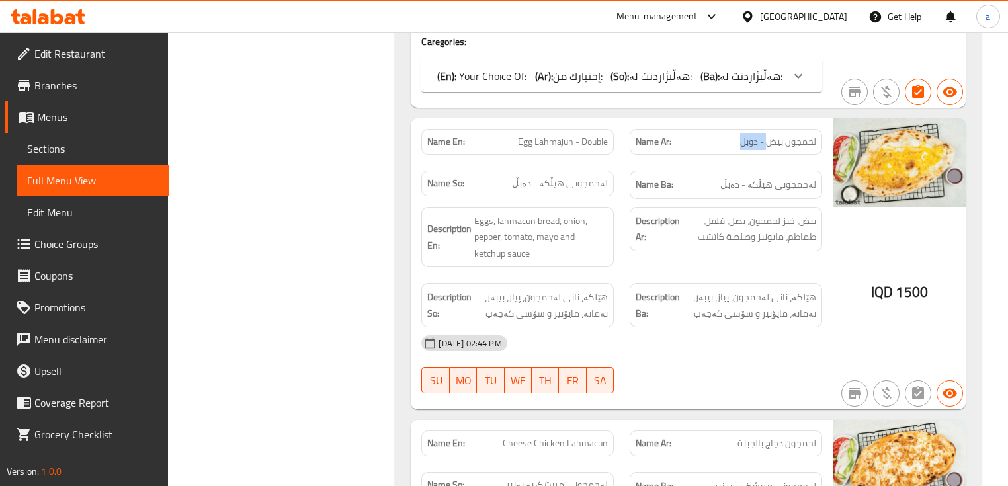
copy span "- دوبل"
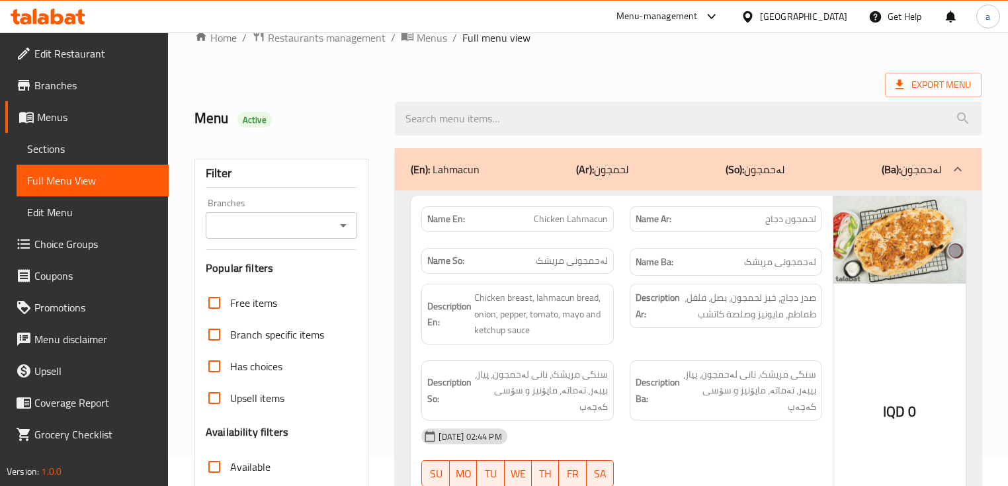
scroll to position [0, 0]
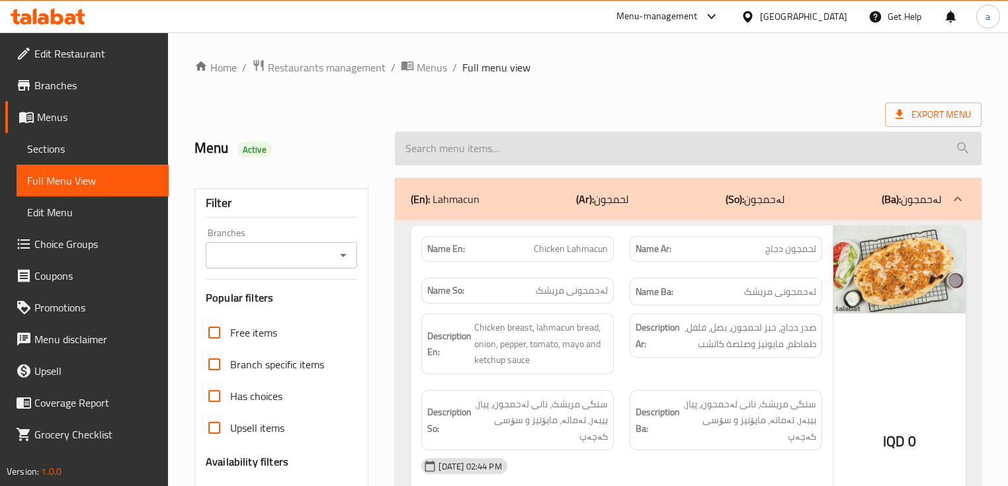
click at [542, 157] on input "search" at bounding box center [688, 149] width 586 height 34
paste input "Egg Lahmajun - Double"
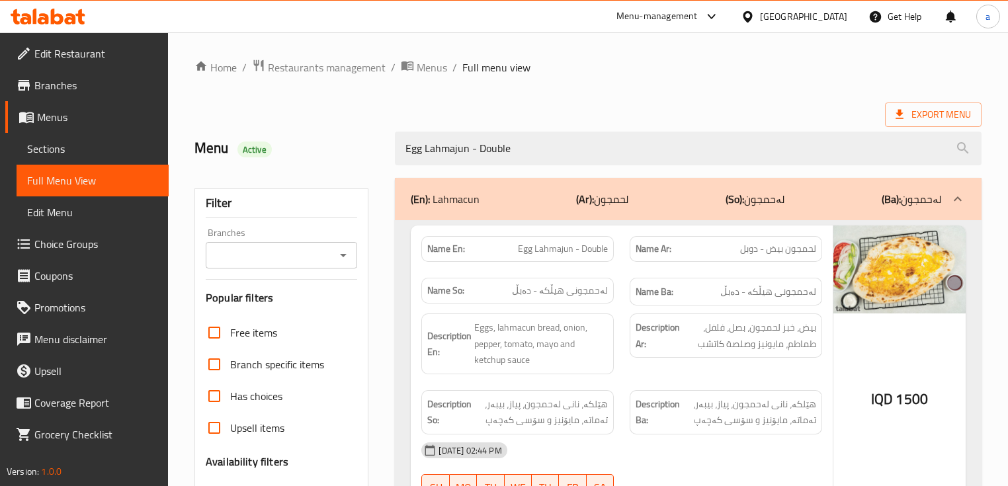
click at [344, 254] on icon "Open" at bounding box center [343, 255] width 7 height 3
type input "Egg Lahmajun - Double"
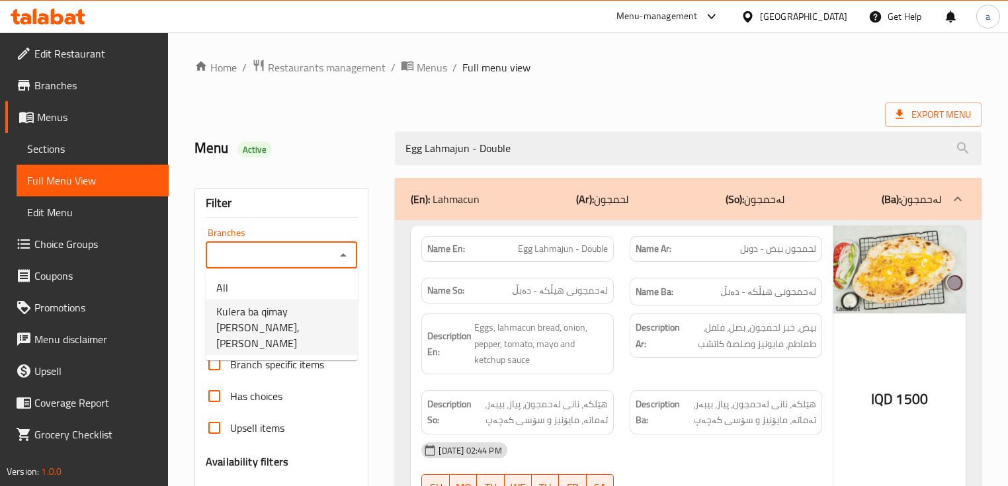
click at [326, 309] on span "Kulera ba qimay Miri Soran, Ashti" at bounding box center [281, 328] width 131 height 48
type input "Kulera ba qimay Miri Soran, Ashti"
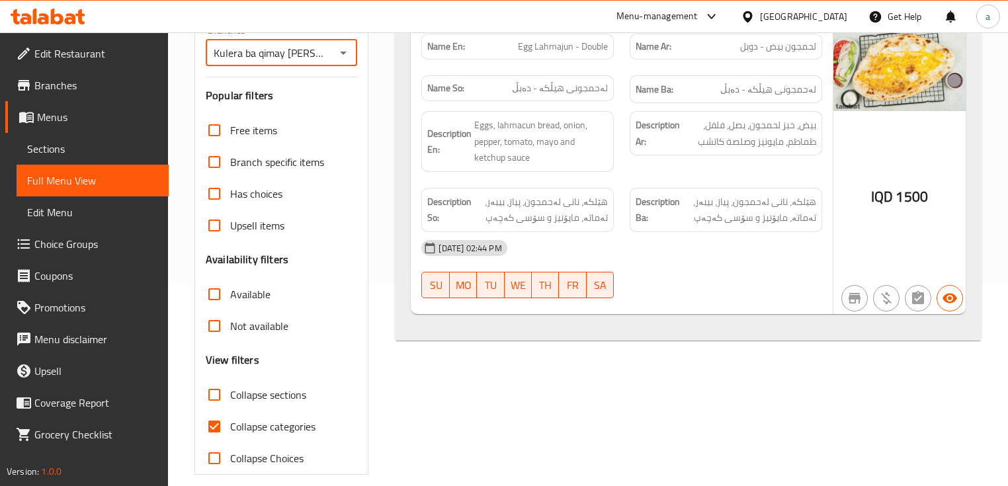
scroll to position [217, 0]
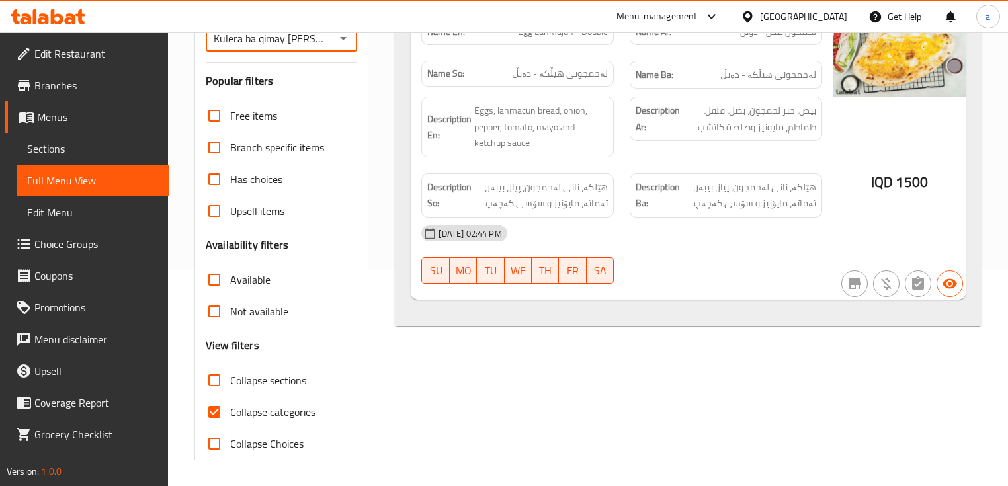
click at [309, 410] on span "Collapse categories" at bounding box center [272, 412] width 85 height 16
click at [230, 410] on input "Collapse categories" at bounding box center [214, 412] width 32 height 32
checkbox input "false"
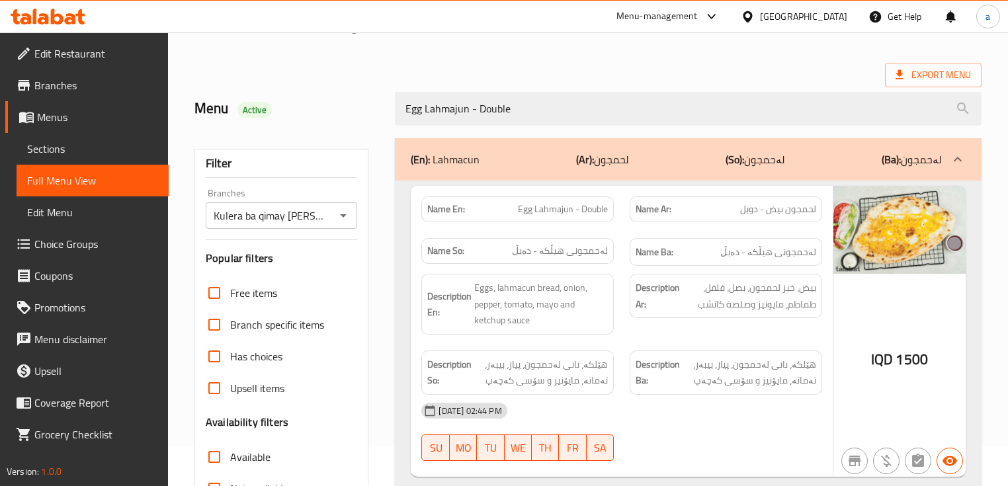
scroll to position [0, 0]
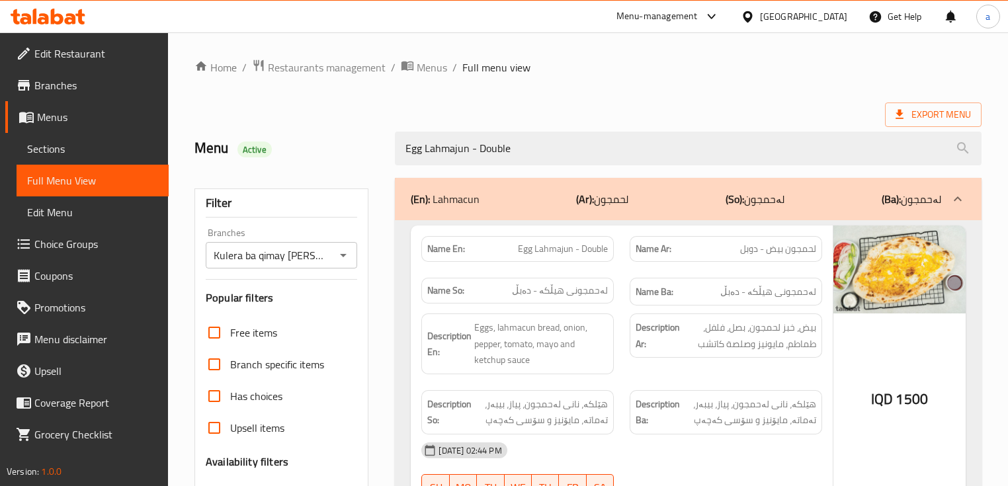
drag, startPoint x: 535, startPoint y: 151, endPoint x: 352, endPoint y: 143, distance: 182.7
click at [368, 149] on div "Menu Active Egg Lahmajun - Double" at bounding box center [587, 148] width 803 height 59
paste input "Cheese Chicken Lahmajun"
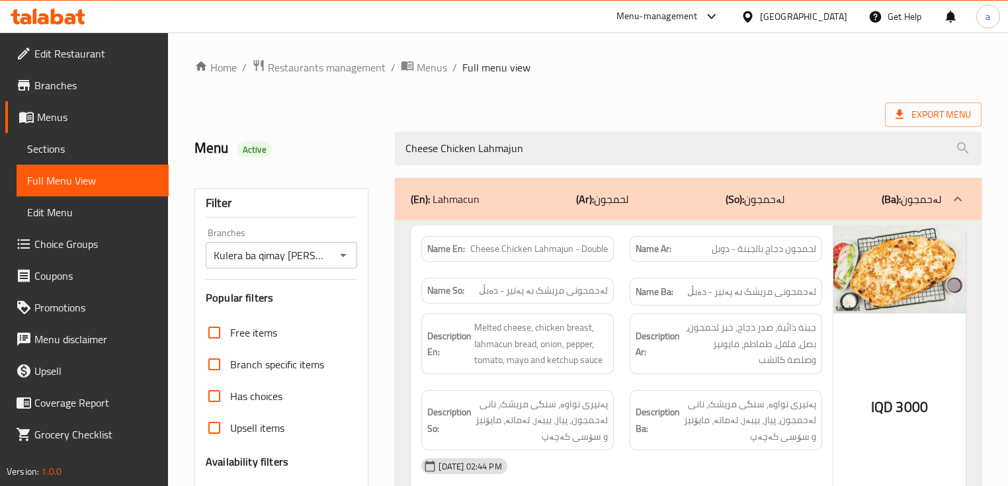
drag, startPoint x: 529, startPoint y: 145, endPoint x: 366, endPoint y: 153, distance: 162.9
click at [366, 153] on div "Menu Active Cheese Chicken Lahmajun" at bounding box center [587, 148] width 803 height 59
paste input "Lahmajun - DOuble"
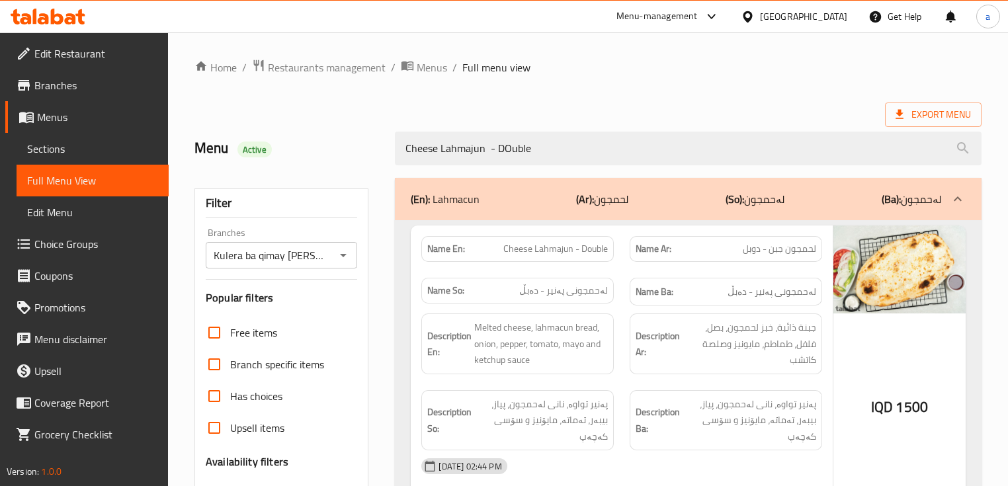
type input "Cheese Lahmajun - DOuble"
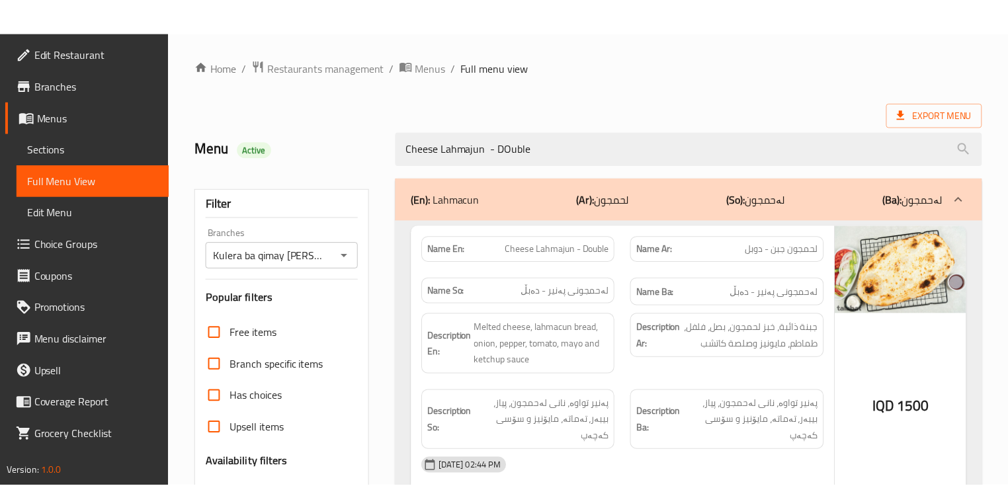
scroll to position [217, 0]
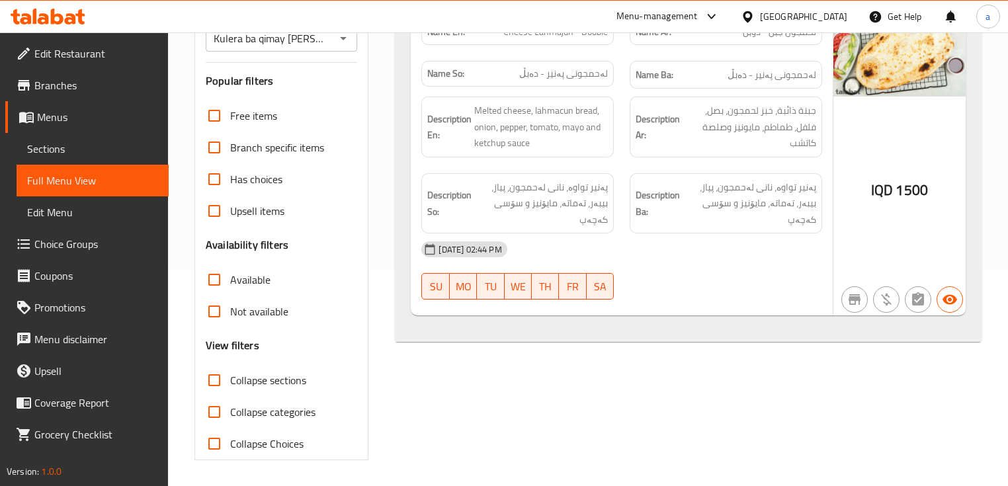
click at [63, 26] on div at bounding box center [48, 16] width 96 height 26
click at [56, 14] on icon at bounding box center [57, 17] width 13 height 16
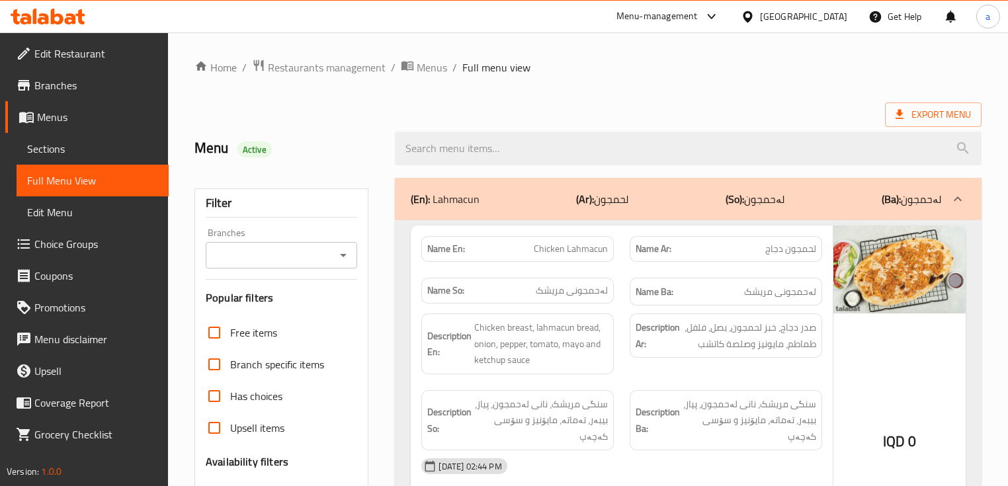
click at [349, 251] on icon "Open" at bounding box center [343, 255] width 16 height 16
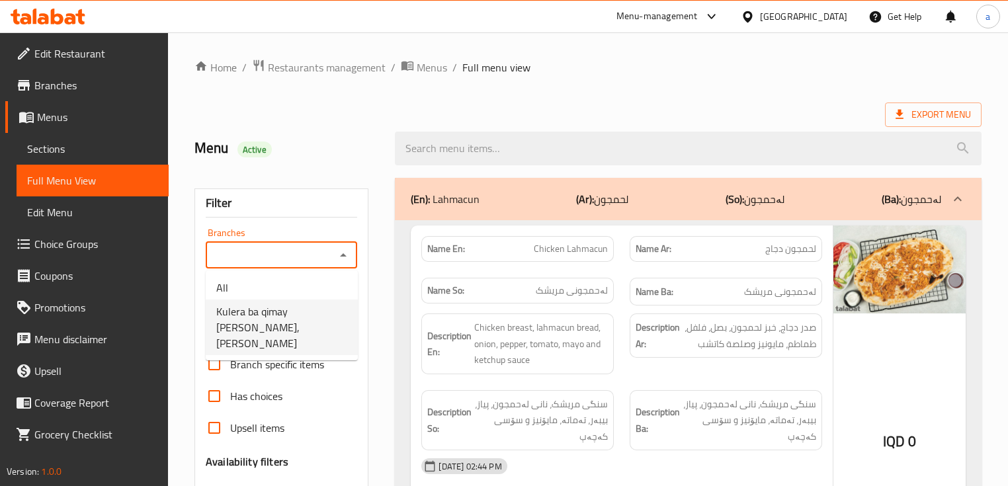
click at [293, 315] on span "Kulera ba qimay Miri Soran, Ashti" at bounding box center [281, 328] width 131 height 48
type input "Kulera ba qimay Miri Soran, Ashti"
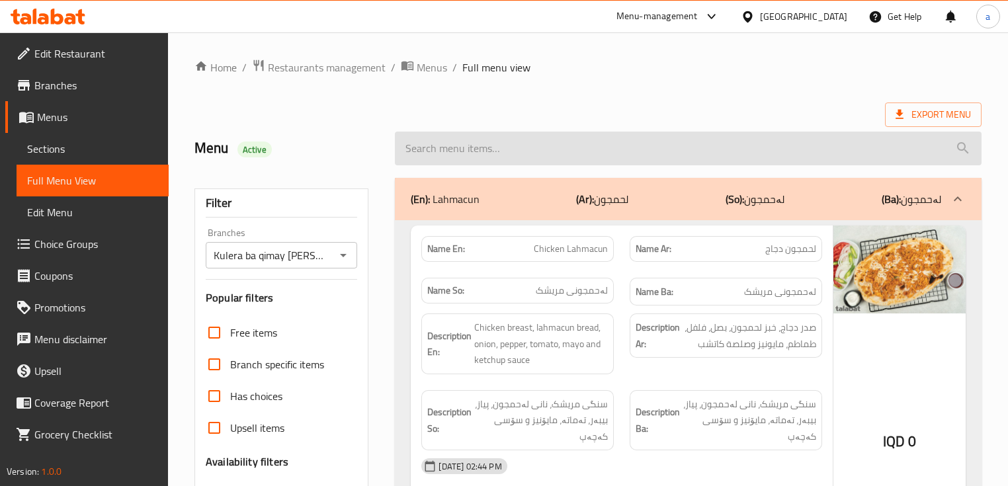
click at [499, 151] on input "search" at bounding box center [688, 149] width 586 height 34
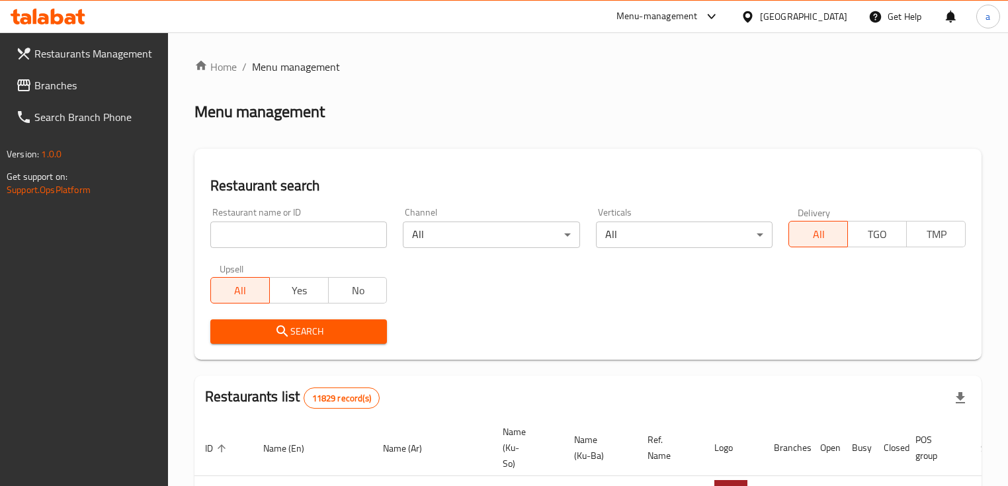
click at [350, 233] on input "search" at bounding box center [298, 235] width 177 height 26
paste input "762754"
type input "762754"
click at [327, 328] on span "Search" at bounding box center [298, 331] width 155 height 17
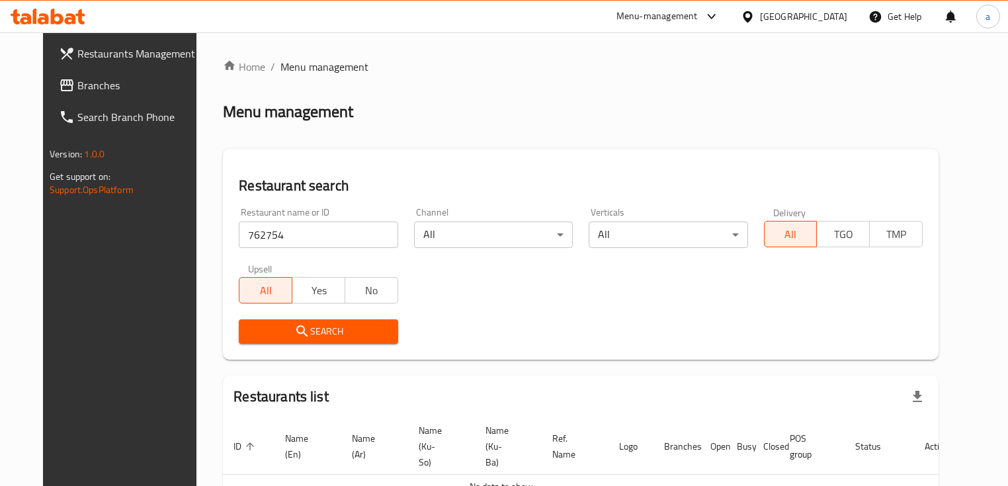
click at [129, 90] on span "Branches" at bounding box center [139, 85] width 124 height 16
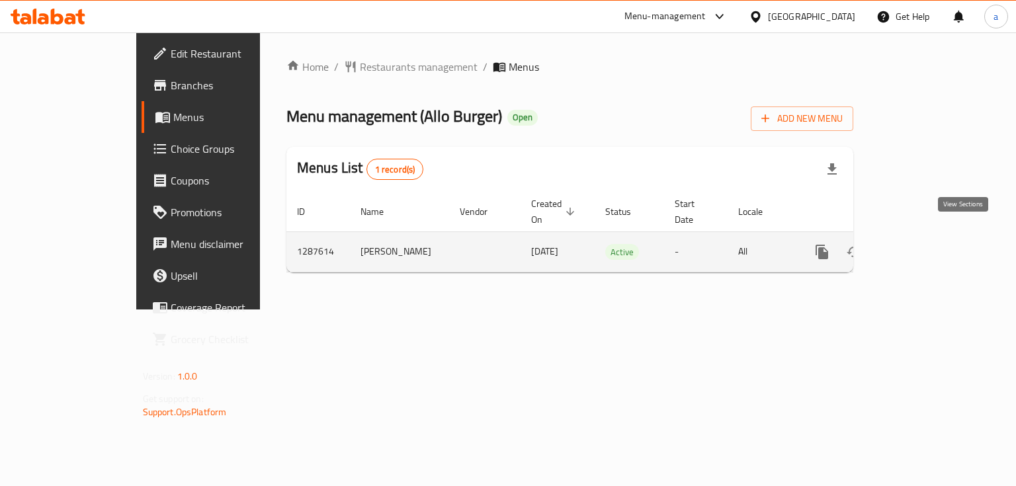
click at [925, 244] on icon "enhanced table" at bounding box center [917, 252] width 16 height 16
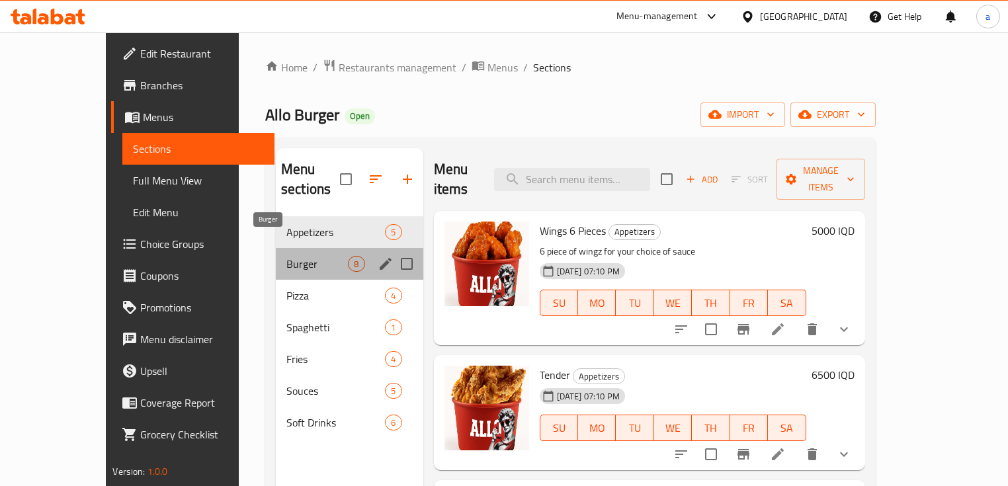
click at [286, 256] on span "Burger" at bounding box center [317, 264] width 62 height 16
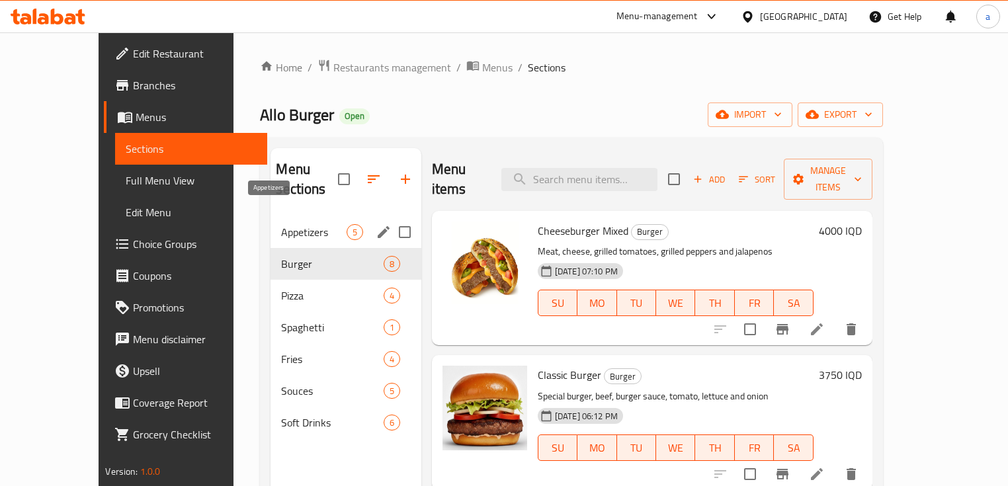
click at [281, 224] on span "Appetizers" at bounding box center [313, 232] width 65 height 16
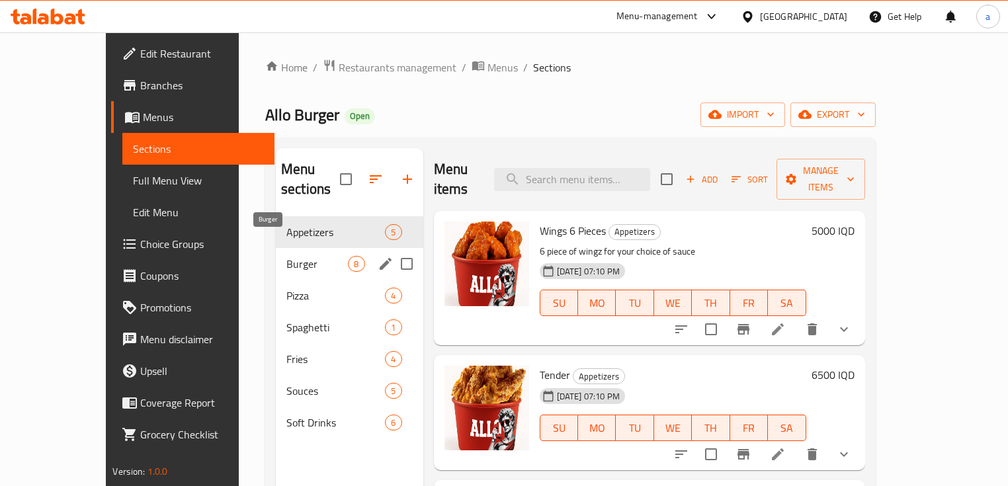
click at [305, 256] on span "Burger" at bounding box center [317, 264] width 62 height 16
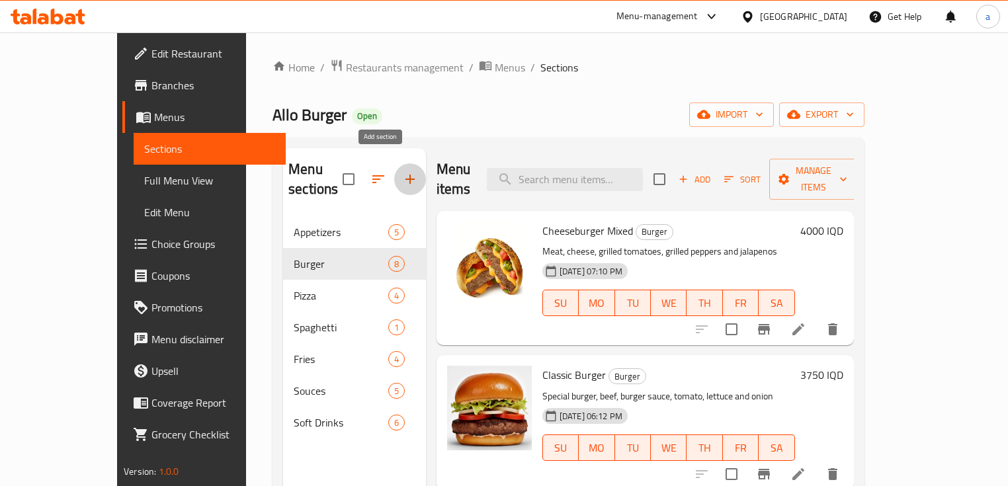
click at [402, 171] on icon "button" at bounding box center [410, 179] width 16 height 16
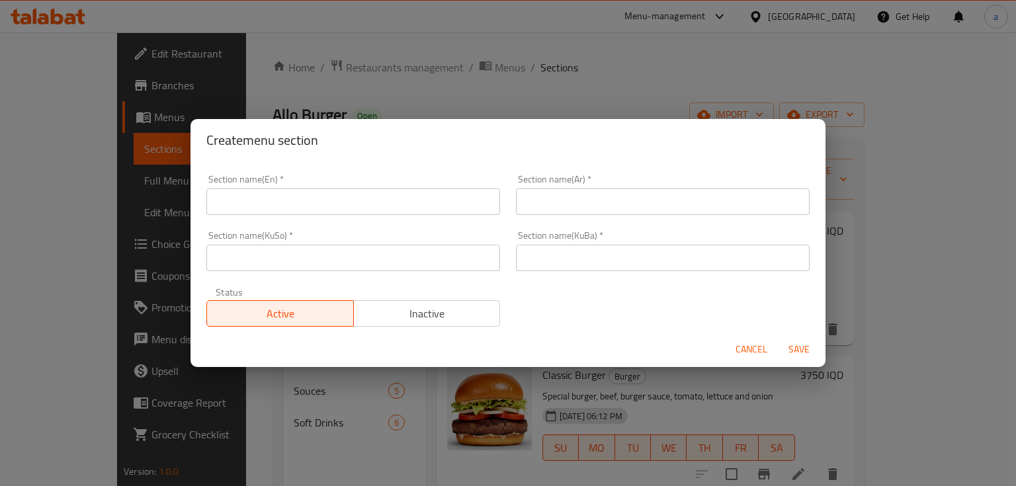
click at [378, 202] on input "text" at bounding box center [353, 201] width 294 height 26
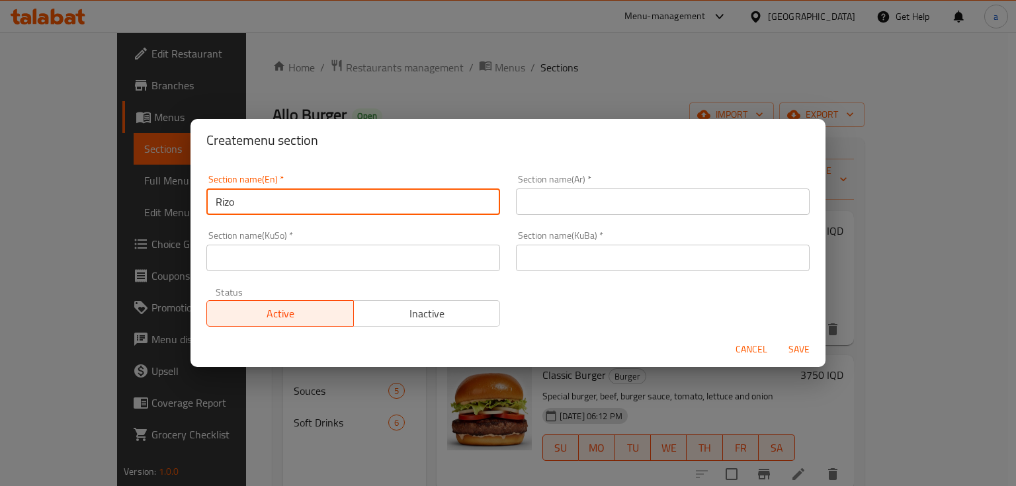
type input "Rizo"
click at [536, 199] on input "text" at bounding box center [663, 201] width 294 height 26
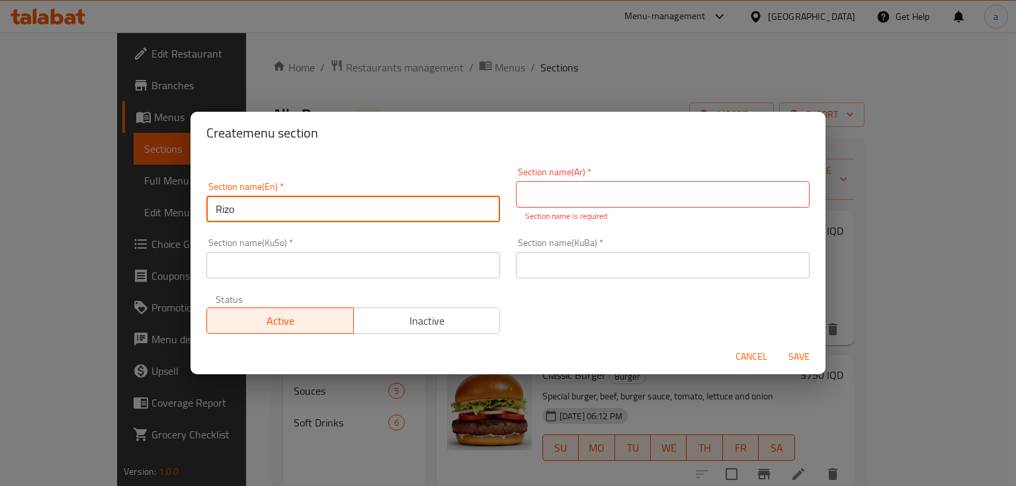
drag, startPoint x: 315, startPoint y: 208, endPoint x: 169, endPoint y: 209, distance: 146.1
click at [169, 209] on div "Create menu section Section name(En)   * Rizo Section name(En) * Section name(A…" at bounding box center [508, 243] width 1016 height 486
click at [630, 200] on input "text" at bounding box center [663, 194] width 294 height 26
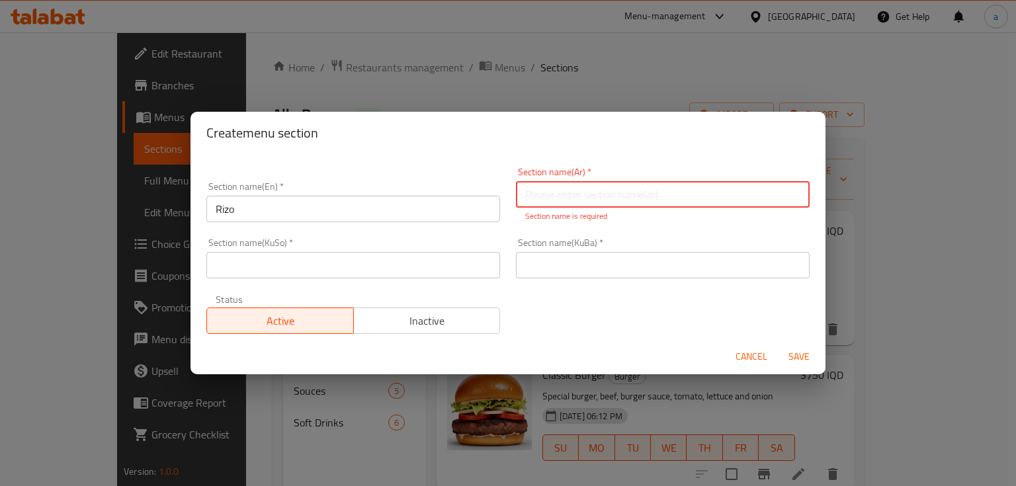
paste input "ريزو"
type input "ريزو"
click at [462, 265] on input "text" at bounding box center [353, 265] width 294 height 26
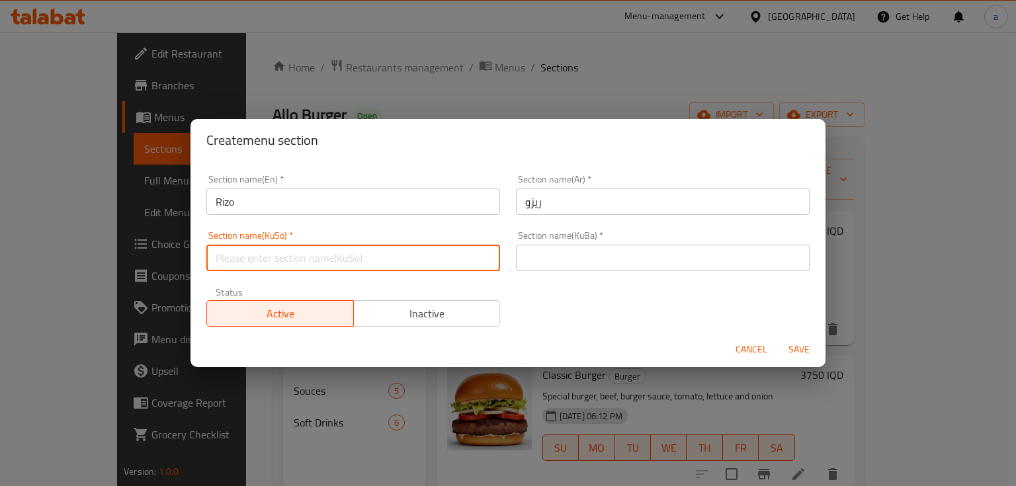
paste input "ڕیزۆ"
type input "ڕیزۆ"
click at [530, 263] on input "text" at bounding box center [663, 258] width 294 height 26
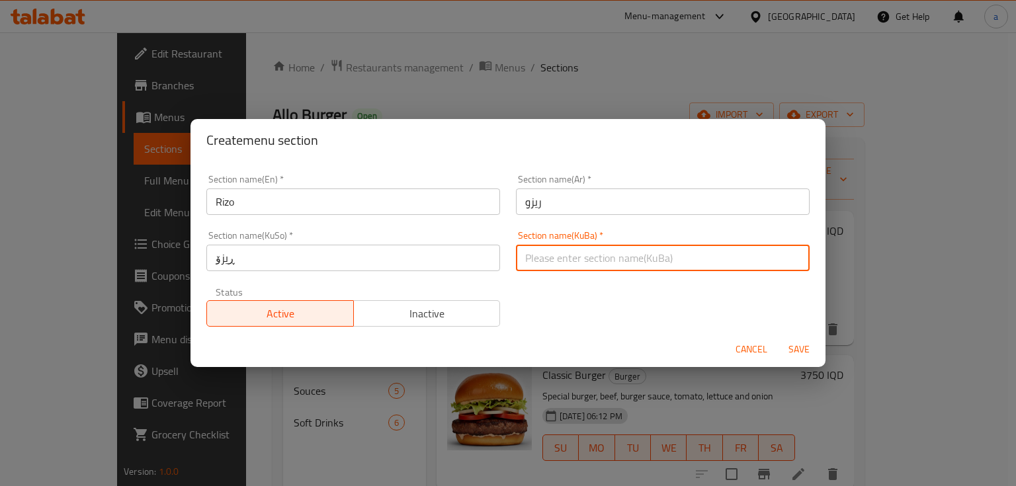
paste input "ڕیزۆ"
type input "ڕیزۆ"
click at [799, 341] on span "Save" at bounding box center [799, 349] width 32 height 17
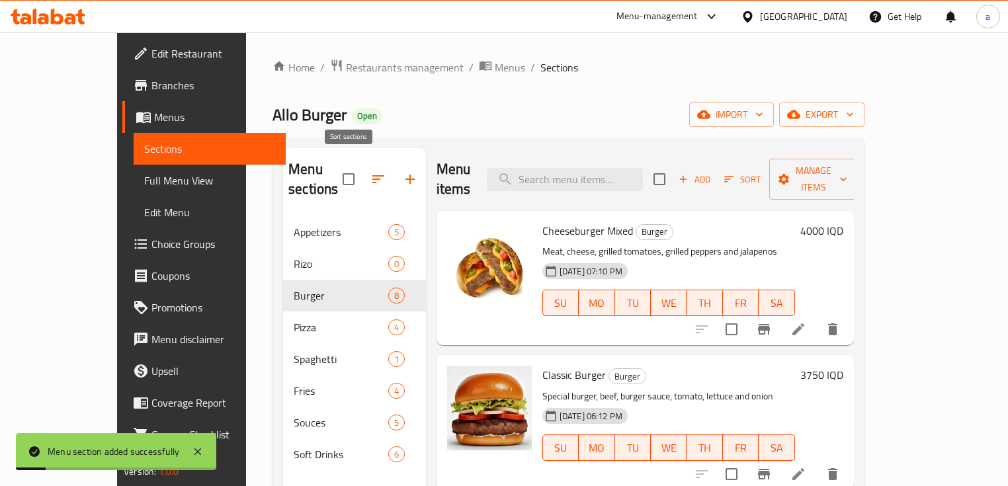
click at [370, 176] on icon "button" at bounding box center [378, 179] width 16 height 16
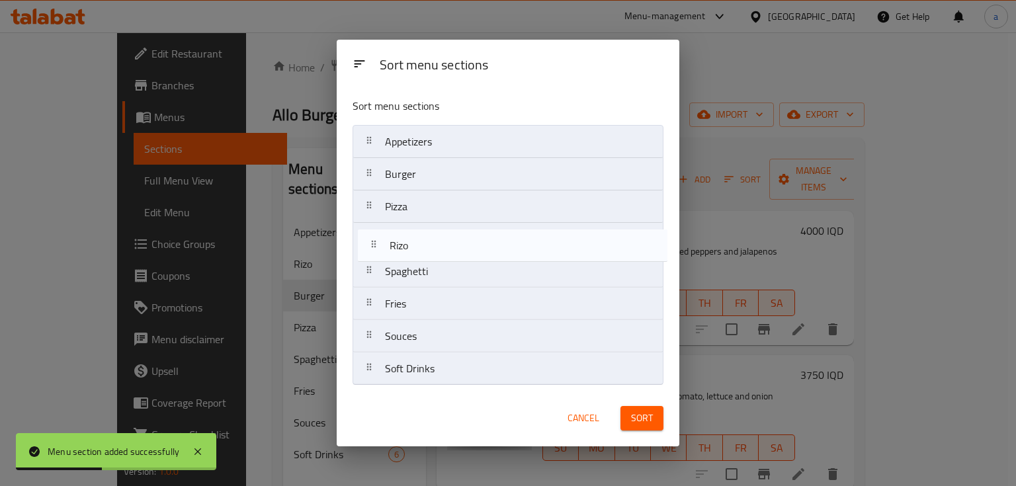
drag, startPoint x: 444, startPoint y: 177, endPoint x: 450, endPoint y: 255, distance: 77.6
click at [450, 255] on nav "Appetizers Rizo Burger Pizza Spaghetti Fries Souces Soft Drinks" at bounding box center [507, 255] width 310 height 261
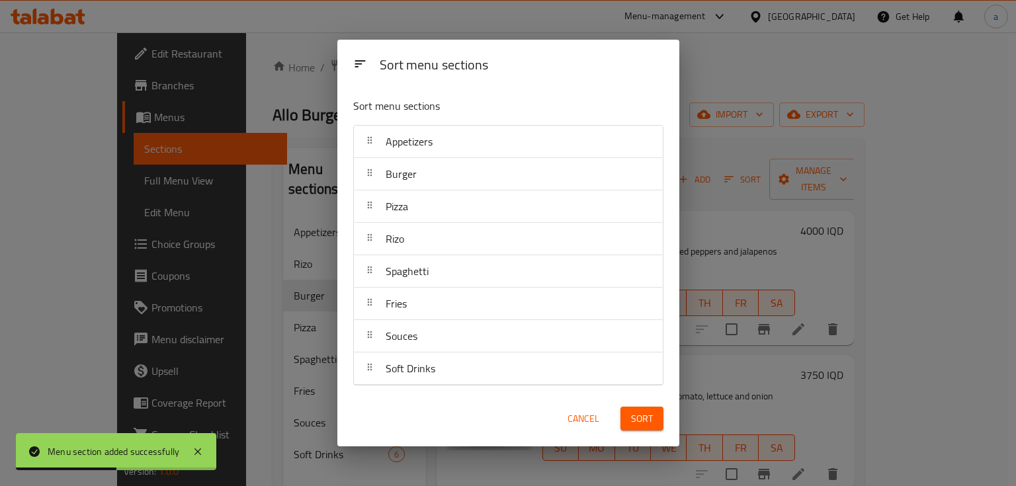
click at [631, 418] on span "Sort" at bounding box center [642, 419] width 22 height 17
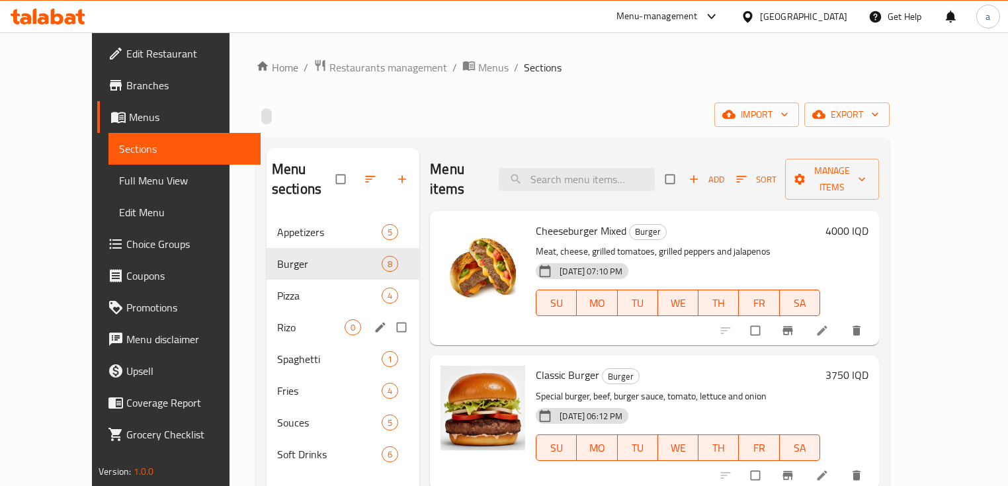
click at [283, 311] on div "Rizo 0" at bounding box center [342, 327] width 153 height 32
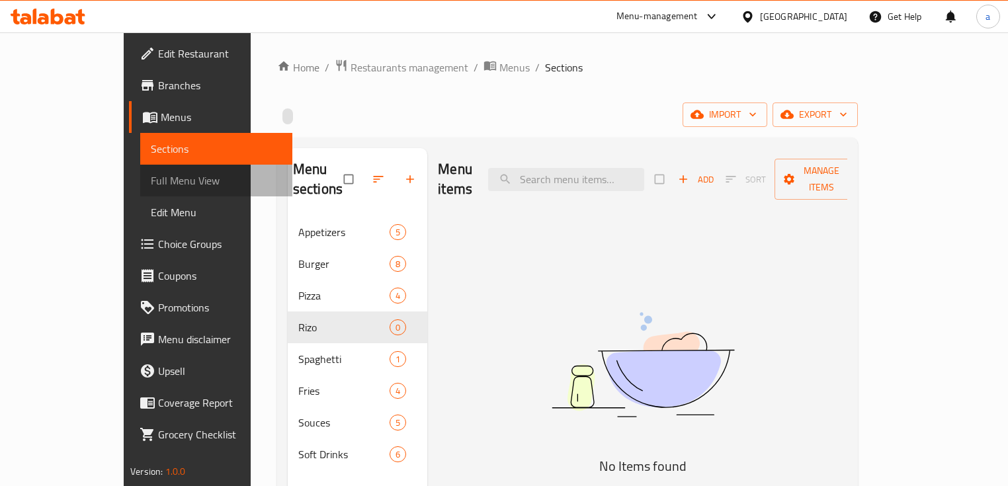
click at [140, 169] on link "Full Menu View" at bounding box center [216, 181] width 152 height 32
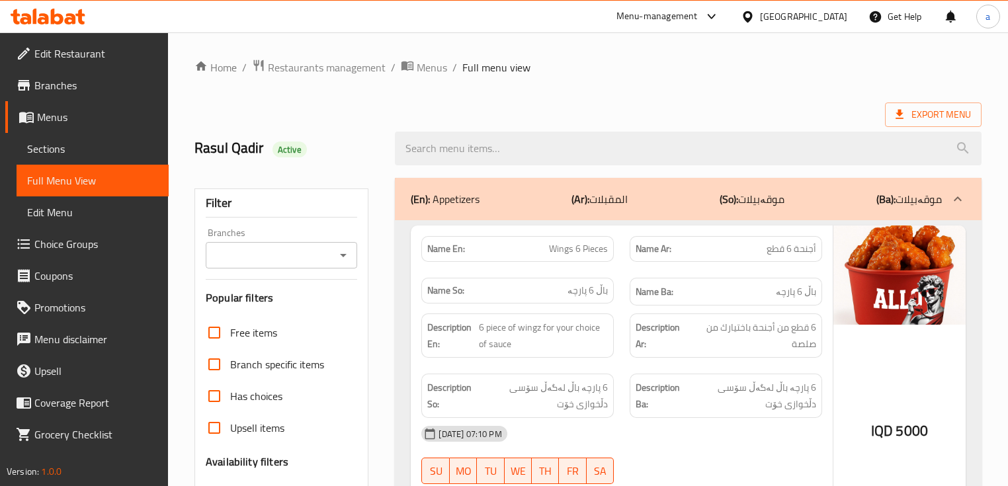
click at [350, 257] on icon "Open" at bounding box center [343, 255] width 16 height 16
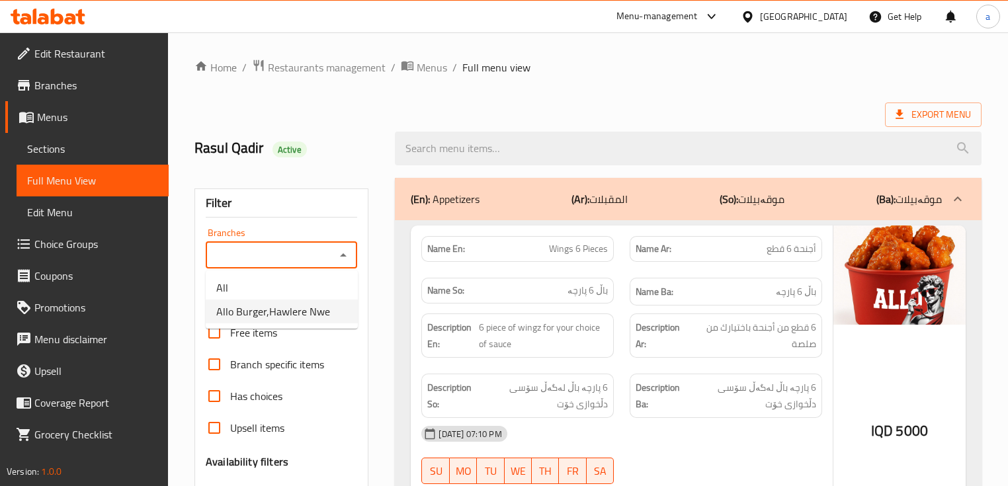
click at [317, 307] on span "Allo Burger,Hawlere Nwe" at bounding box center [273, 312] width 114 height 16
type input "Allo Burger,Hawlere Nwe"
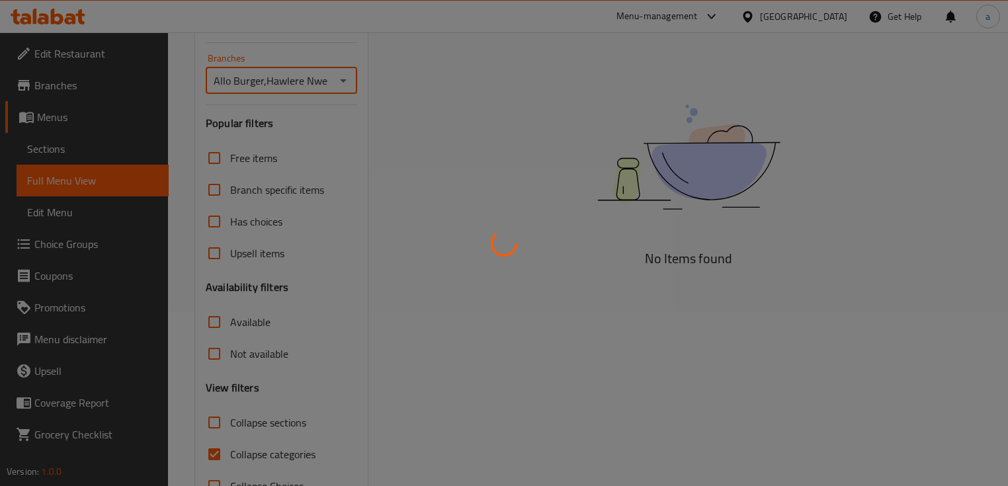
scroll to position [217, 0]
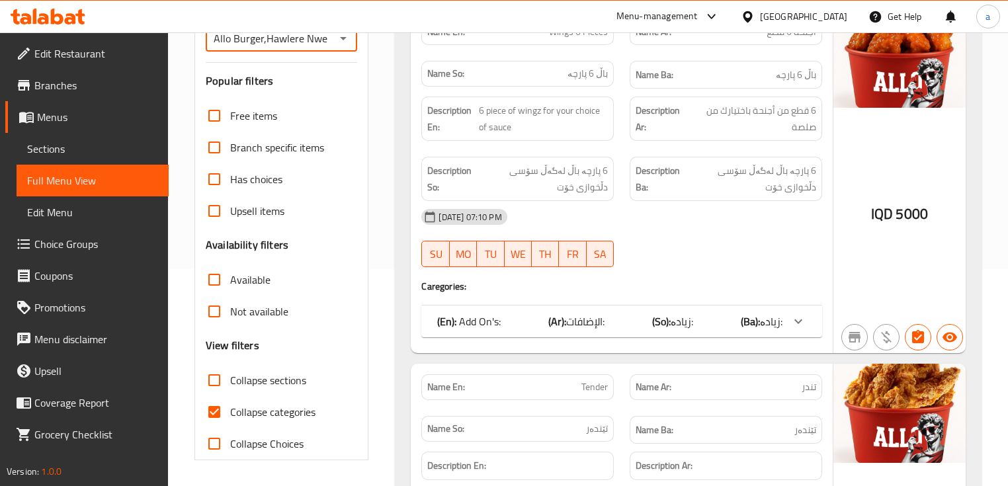
click at [277, 377] on span "Collapse sections" at bounding box center [268, 380] width 76 height 16
click at [230, 377] on input "Collapse sections" at bounding box center [214, 380] width 32 height 32
checkbox input "true"
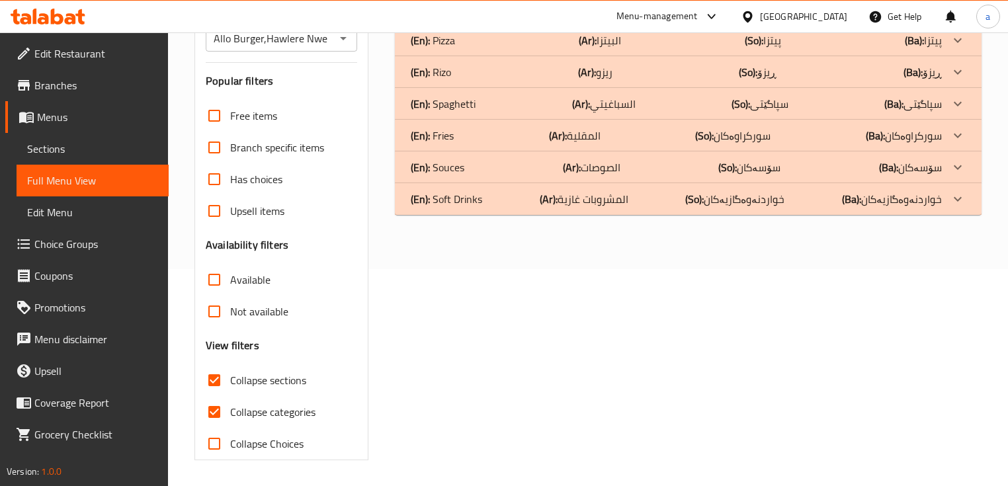
click at [269, 413] on span "Collapse categories" at bounding box center [272, 412] width 85 height 16
click at [230, 413] on input "Collapse categories" at bounding box center [214, 412] width 32 height 32
checkbox input "false"
click at [661, 68] on div "(En): [PERSON_NAME] (Ar): ريزو (So): ڕیزۆ (Ba): ڕیزۆ" at bounding box center [676, 72] width 530 height 16
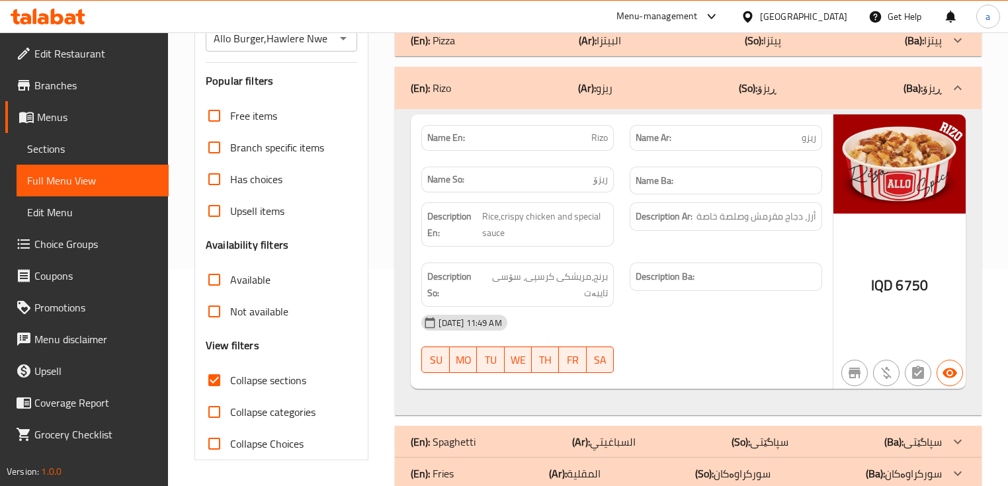
click at [97, 151] on span "Sections" at bounding box center [92, 149] width 131 height 16
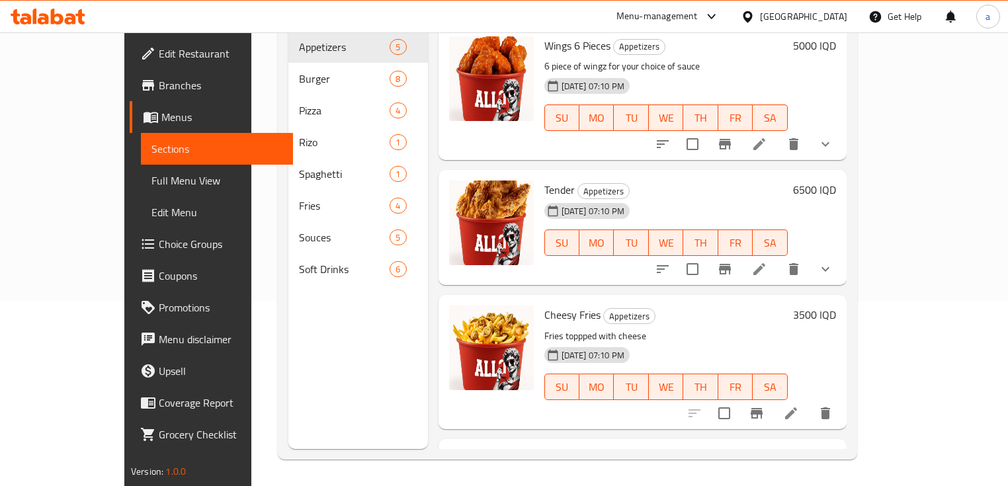
scroll to position [185, 0]
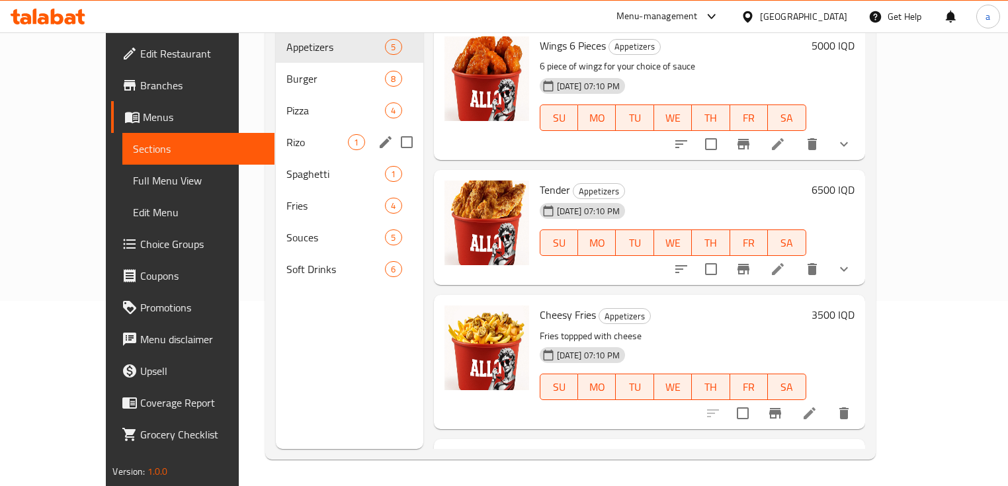
click at [286, 134] on span "Rizo" at bounding box center [317, 142] width 62 height 16
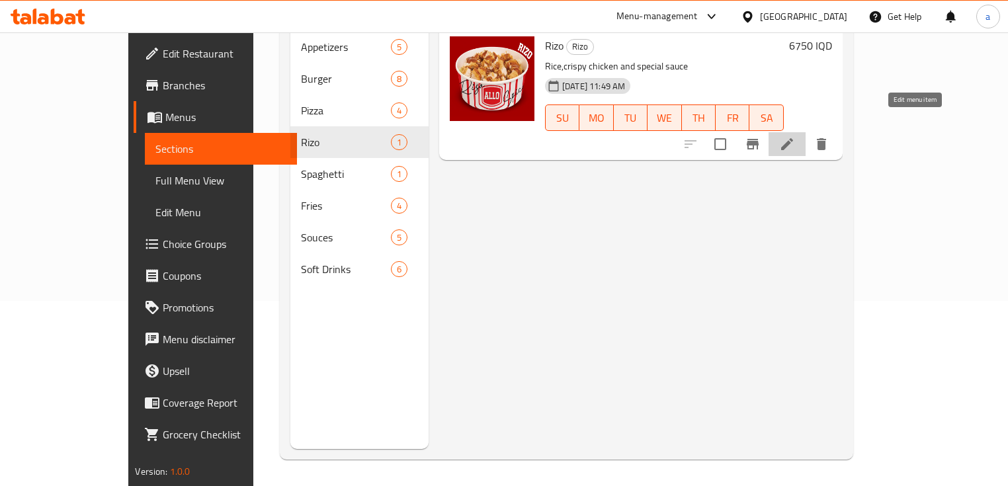
click at [793, 138] on icon at bounding box center [787, 144] width 12 height 12
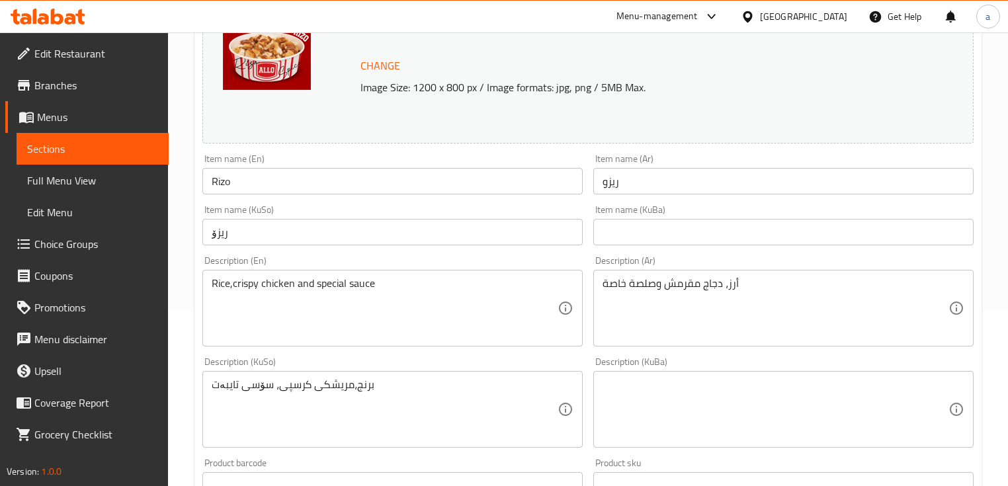
scroll to position [176, 0]
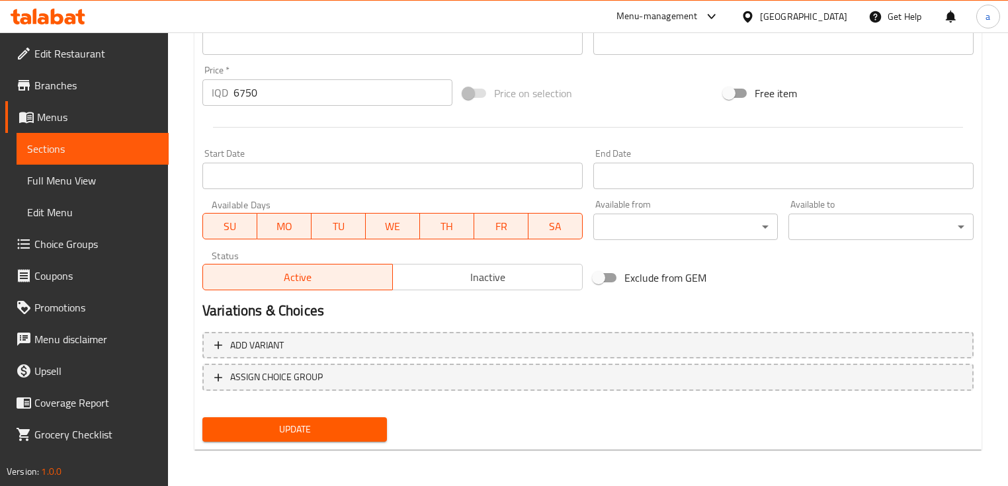
type textarea "برنج،مریشکی کرسپی و سۆسی تایبەت"
click at [342, 430] on span "Update" at bounding box center [294, 429] width 163 height 17
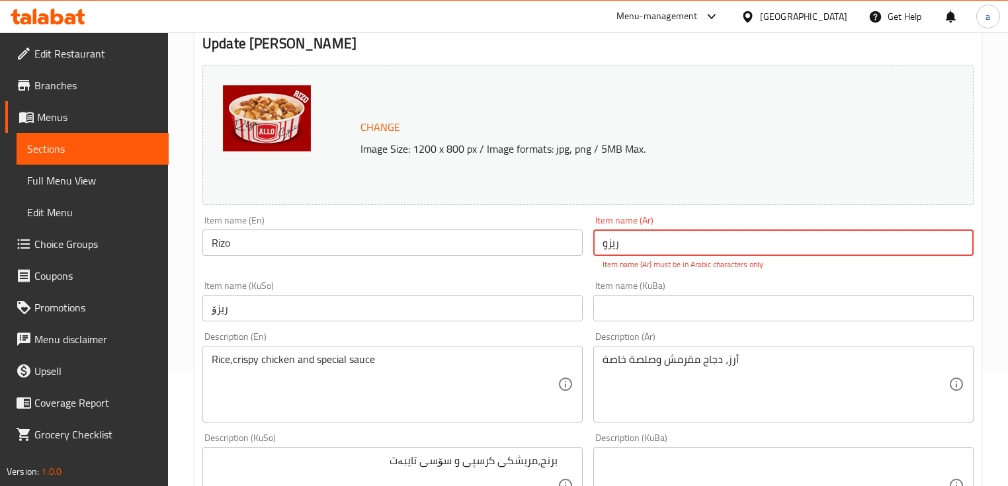
click at [342, 431] on div "Description (KuSo) برنج،مریشکی کرسپی و سۆسی تایبەت Description (KuSo)" at bounding box center [392, 478] width 391 height 101
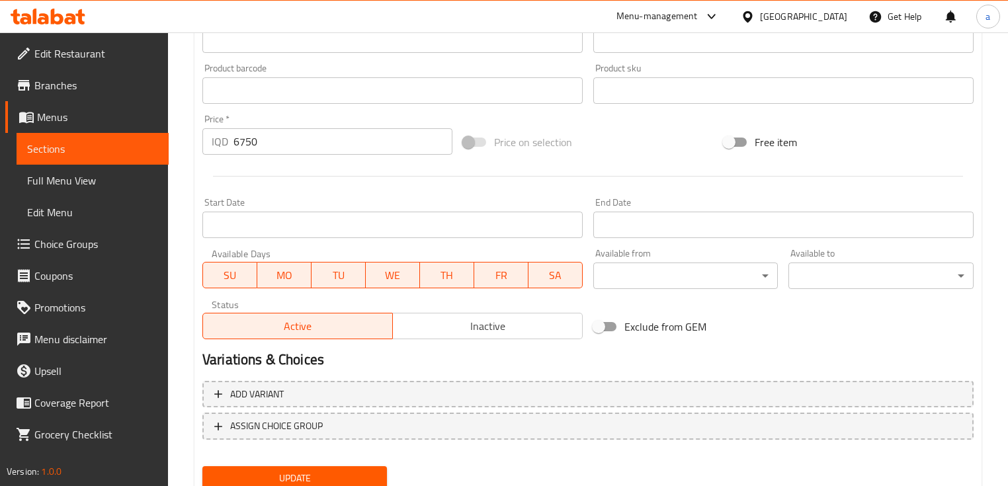
scroll to position [633, 0]
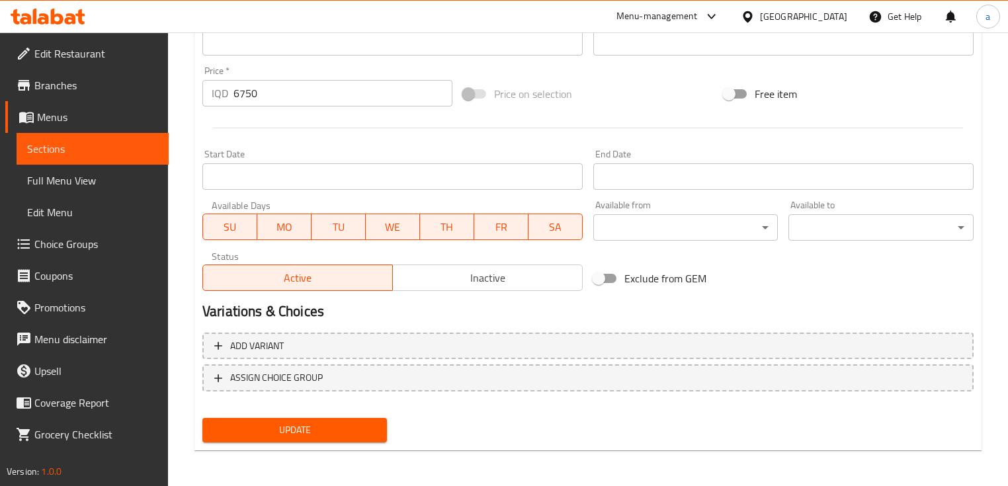
click at [282, 429] on span "Update" at bounding box center [294, 430] width 163 height 17
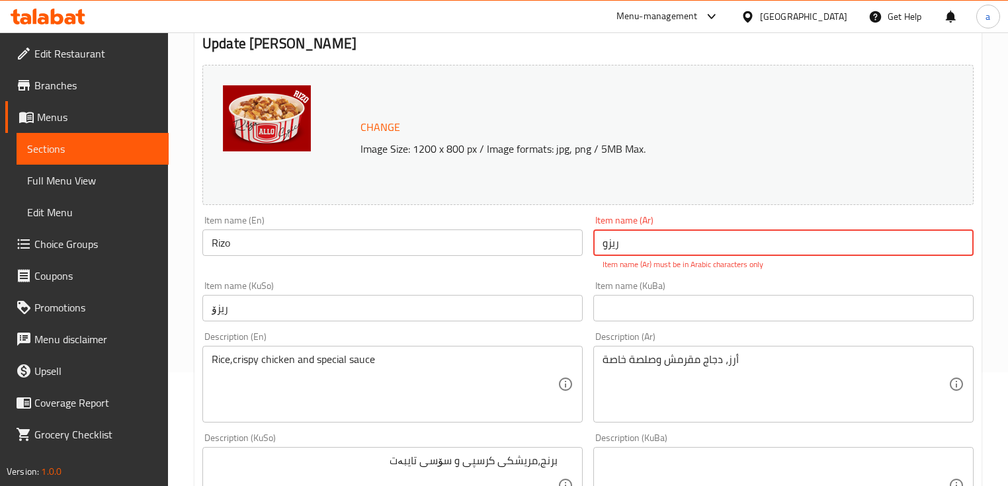
drag, startPoint x: 622, startPoint y: 242, endPoint x: 579, endPoint y: 245, distance: 42.4
click at [579, 245] on div "Change Image Size: 1200 x 800 px / Image formats: jpg, png / 5MB Max. Item name…" at bounding box center [588, 438] width 782 height 756
paste input "يزو"
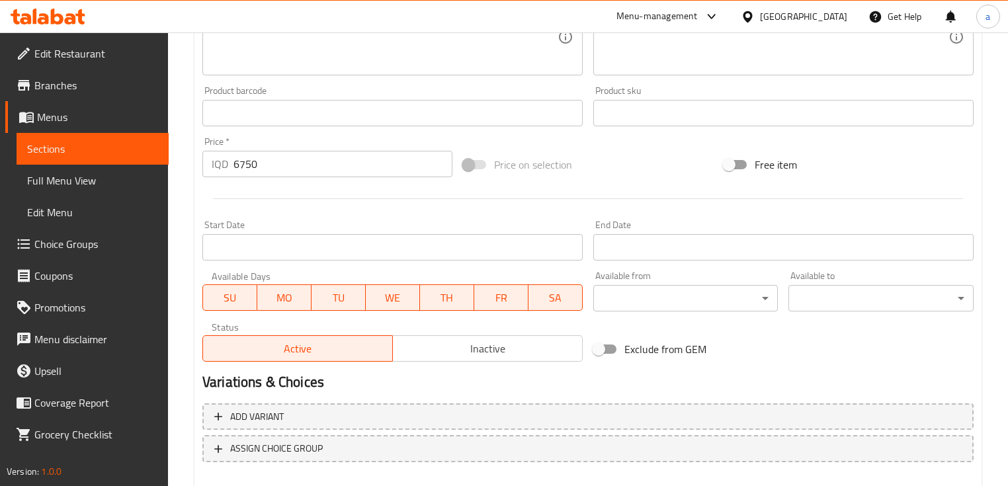
scroll to position [619, 0]
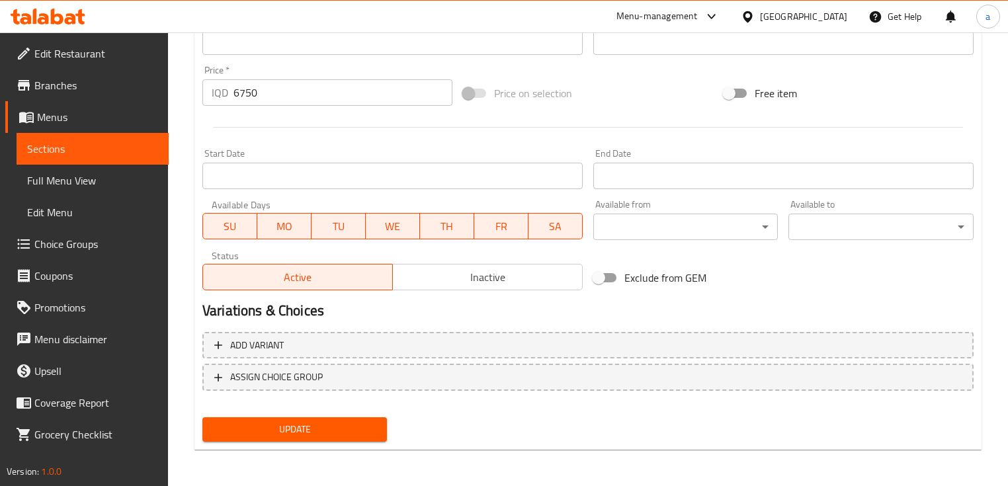
type input "ريزو"
click at [331, 439] on button "Update" at bounding box center [294, 429] width 184 height 24
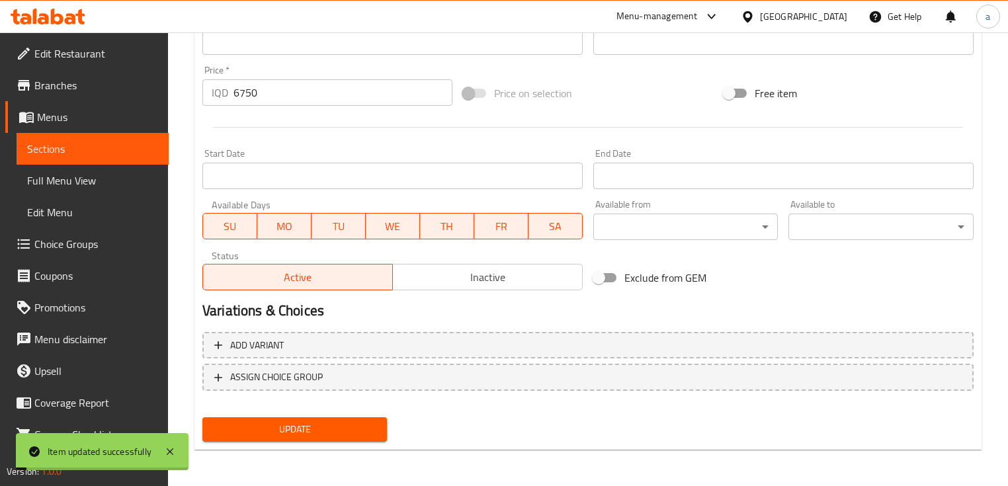
click at [124, 167] on link "Full Menu View" at bounding box center [93, 181] width 152 height 32
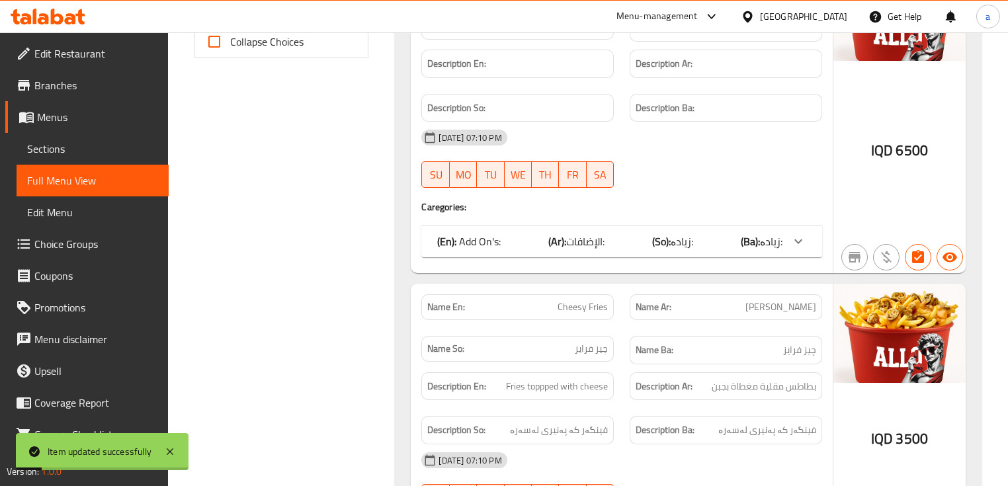
scroll to position [266, 0]
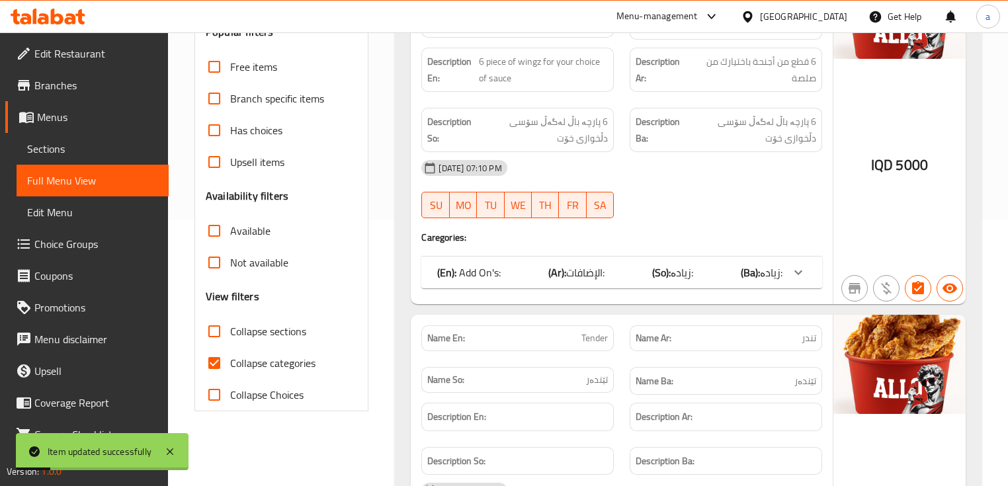
click at [246, 331] on span "Collapse sections" at bounding box center [268, 331] width 76 height 16
click at [230, 331] on input "Collapse sections" at bounding box center [214, 331] width 32 height 32
checkbox input "true"
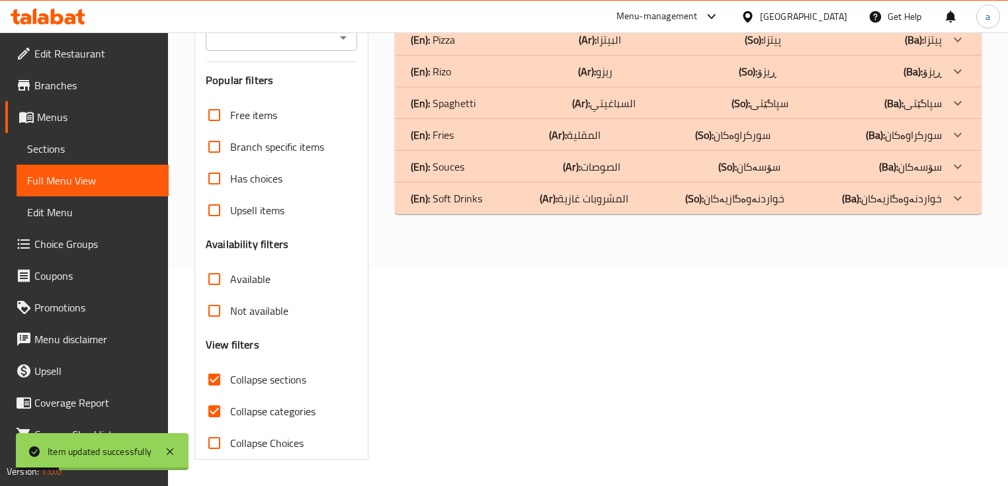
click at [251, 403] on span "Collapse categories" at bounding box center [272, 411] width 85 height 16
click at [230, 395] on input "Collapse categories" at bounding box center [214, 411] width 32 height 32
checkbox input "false"
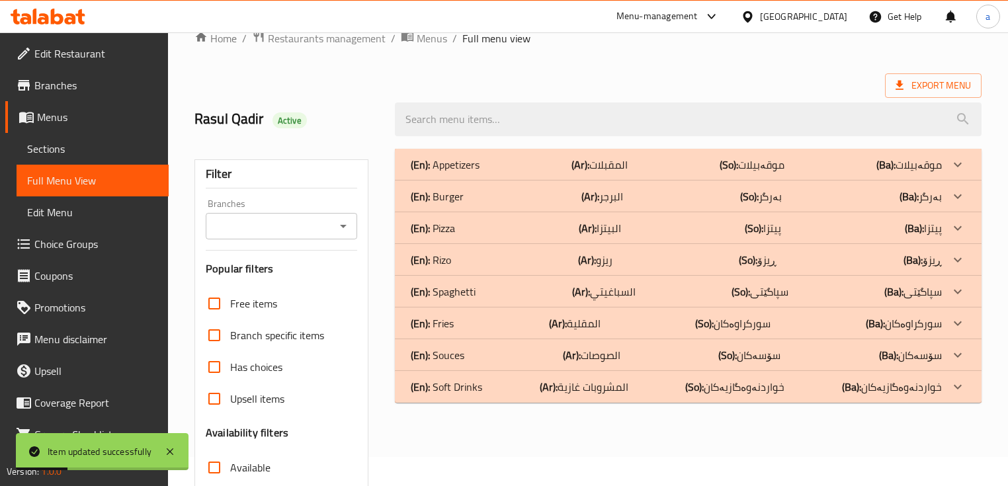
scroll to position [0, 0]
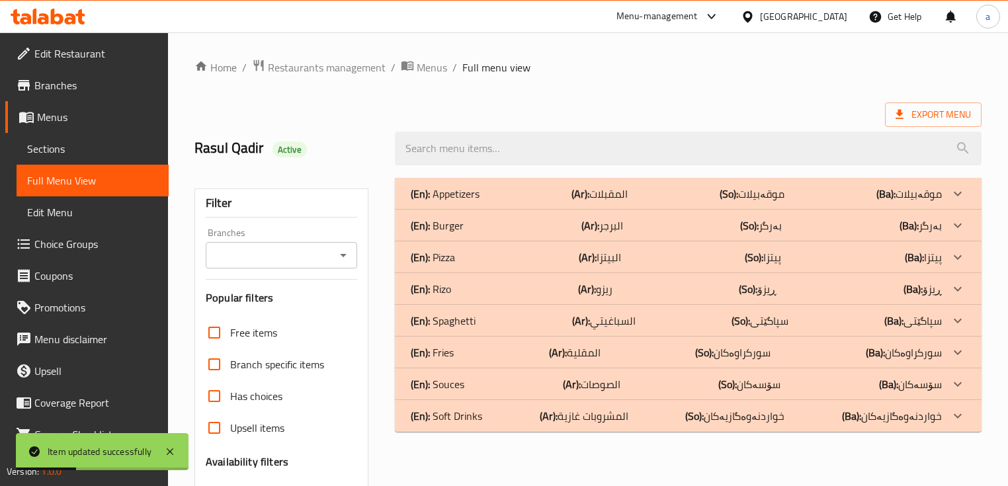
click at [345, 245] on div "Branches" at bounding box center [281, 255] width 151 height 26
drag, startPoint x: 345, startPoint y: 253, endPoint x: 342, endPoint y: 262, distance: 9.0
click at [345, 254] on icon "Open" at bounding box center [343, 255] width 7 height 3
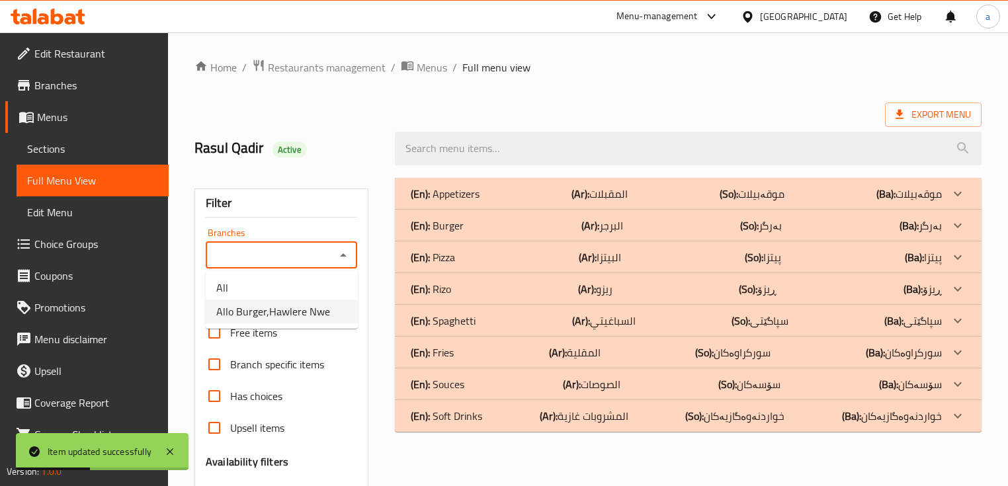
click at [320, 307] on span "Allo Burger,Hawlere Nwe" at bounding box center [273, 312] width 114 height 16
type input "Allo Burger,Hawlere Nwe"
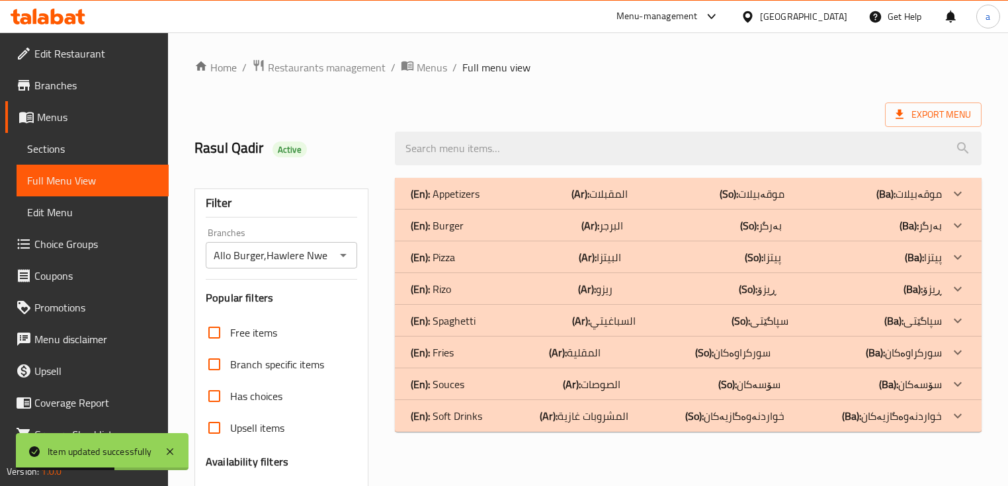
click at [600, 287] on p "(Ar): ريزو" at bounding box center [595, 289] width 34 height 16
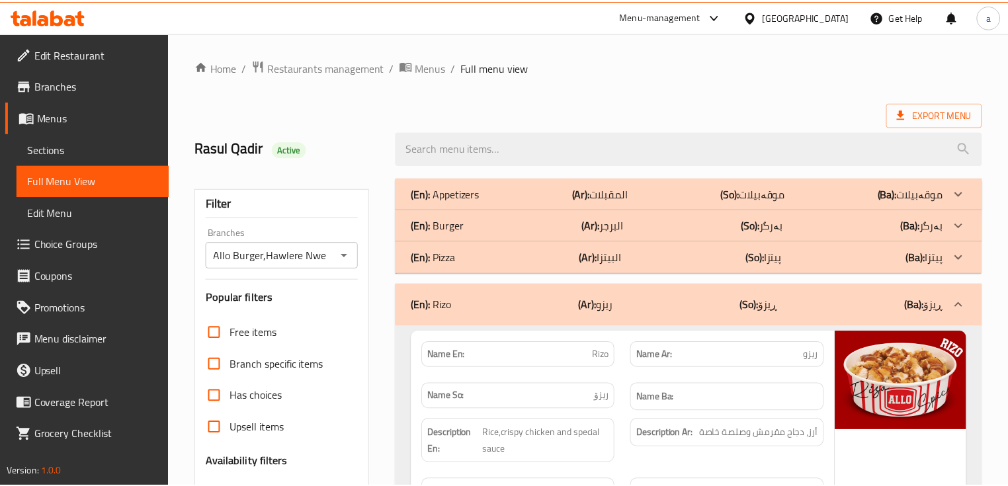
scroll to position [309, 0]
